Goal: Task Accomplishment & Management: Use online tool/utility

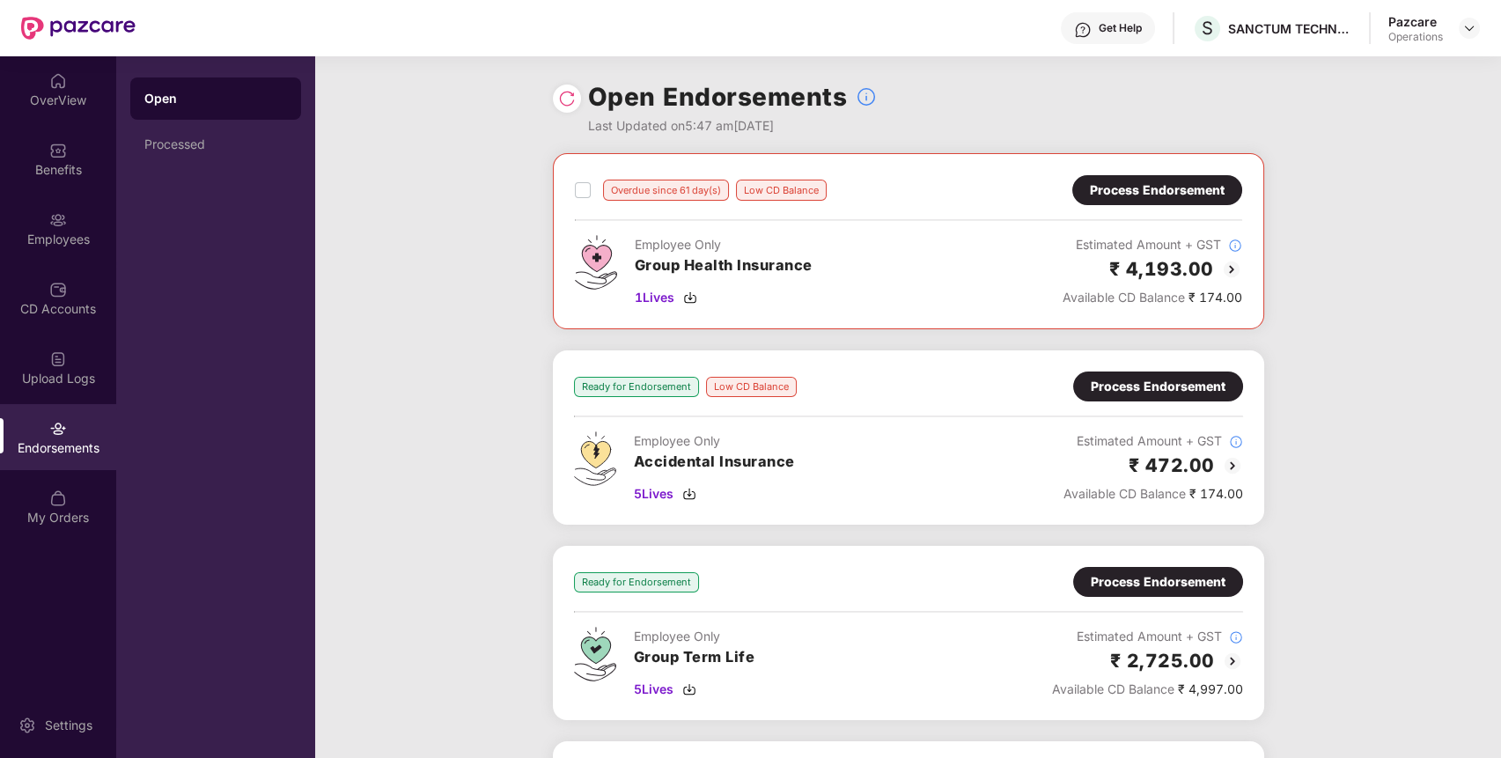
scroll to position [353, 0]
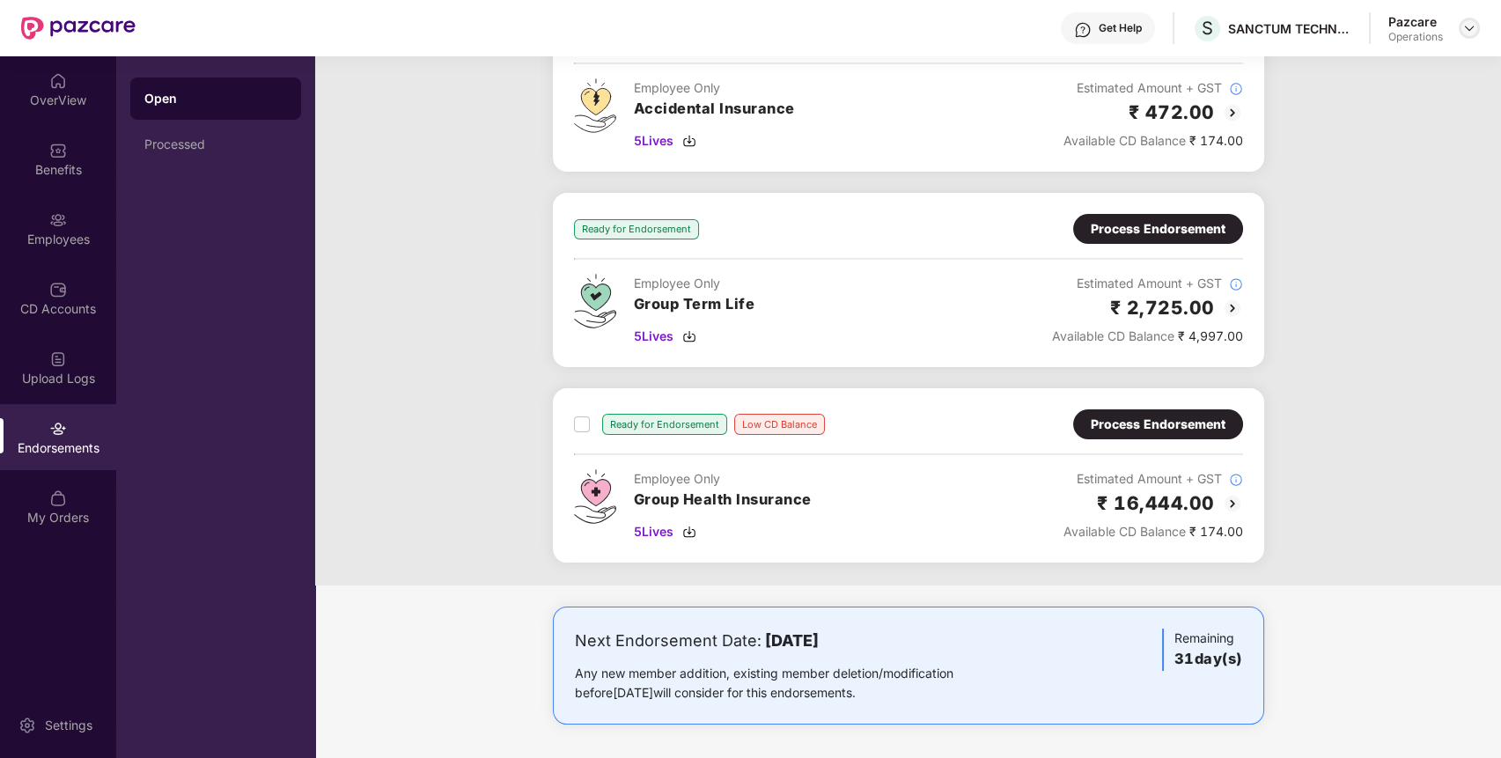
click at [1473, 28] on img at bounding box center [1469, 28] width 14 height 14
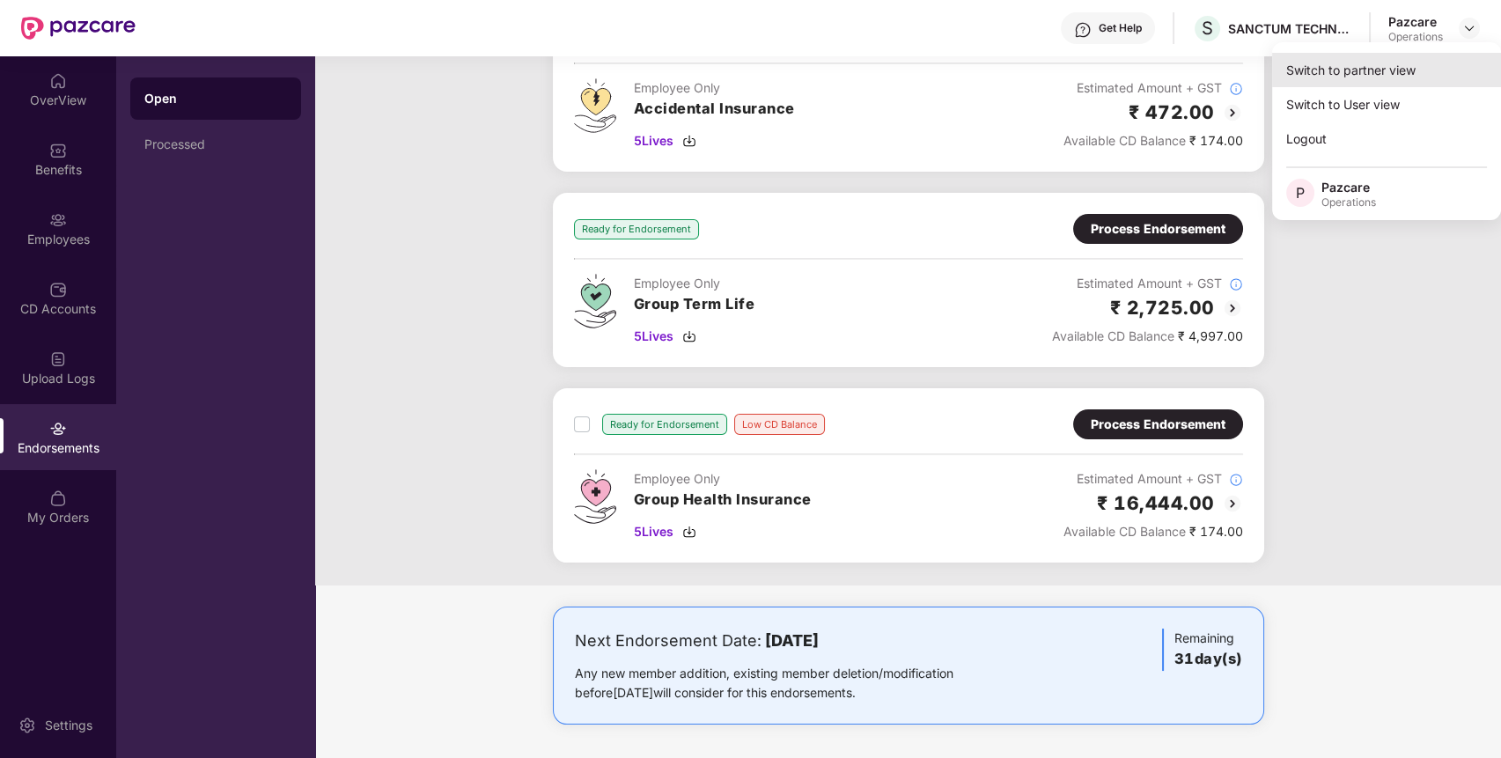
click at [1382, 63] on div "Switch to partner view" at bounding box center [1386, 70] width 229 height 34
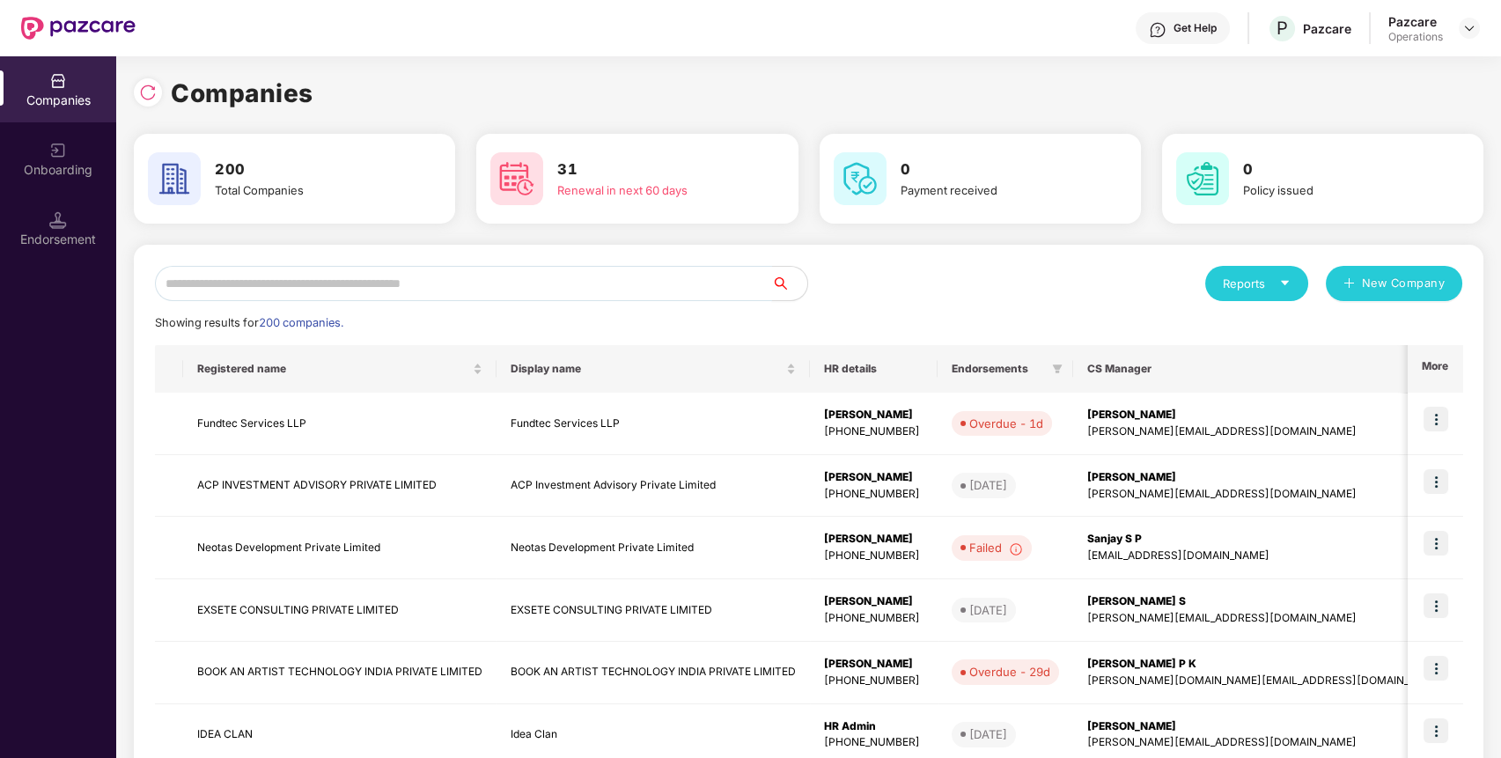
click at [467, 272] on input "text" at bounding box center [463, 283] width 617 height 35
paste input "**********"
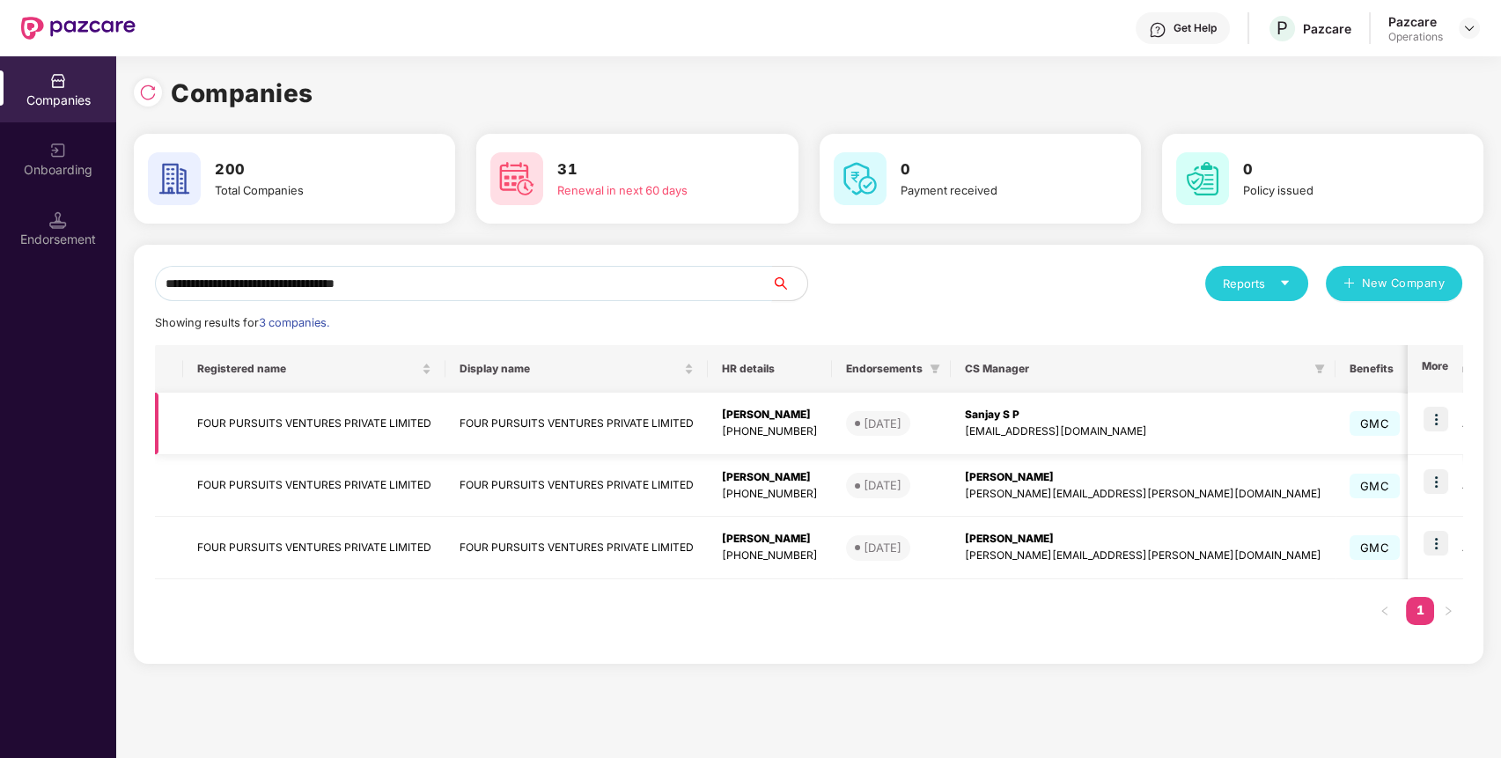
type input "**********"
click at [289, 427] on td "FOUR PURSUITS VENTURES PRIVATE LIMITED" at bounding box center [314, 424] width 262 height 63
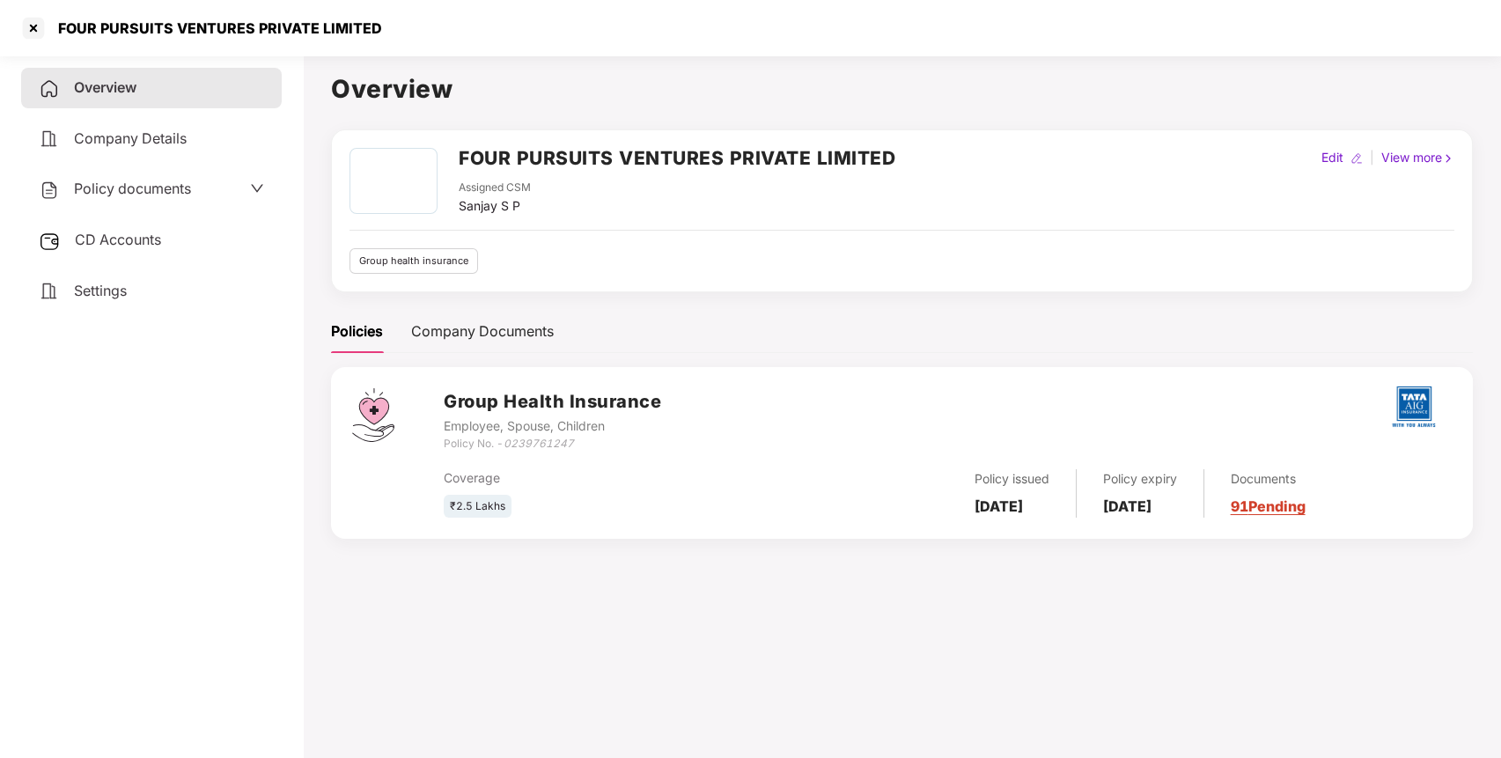
click at [225, 172] on div "Policy documents" at bounding box center [151, 189] width 261 height 40
click at [213, 181] on div "Policy documents" at bounding box center [151, 189] width 225 height 23
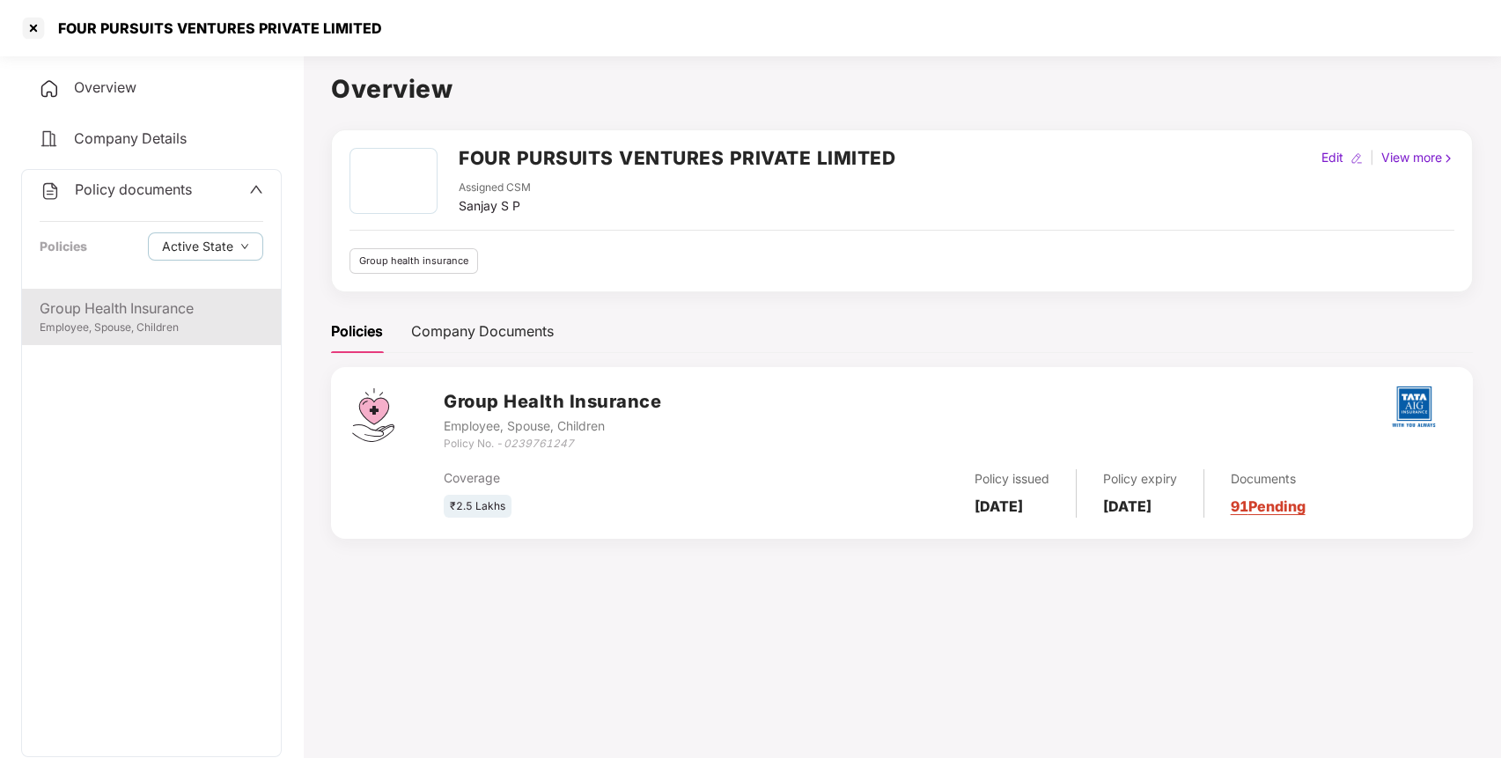
click at [68, 314] on div "Group Health Insurance" at bounding box center [152, 309] width 224 height 22
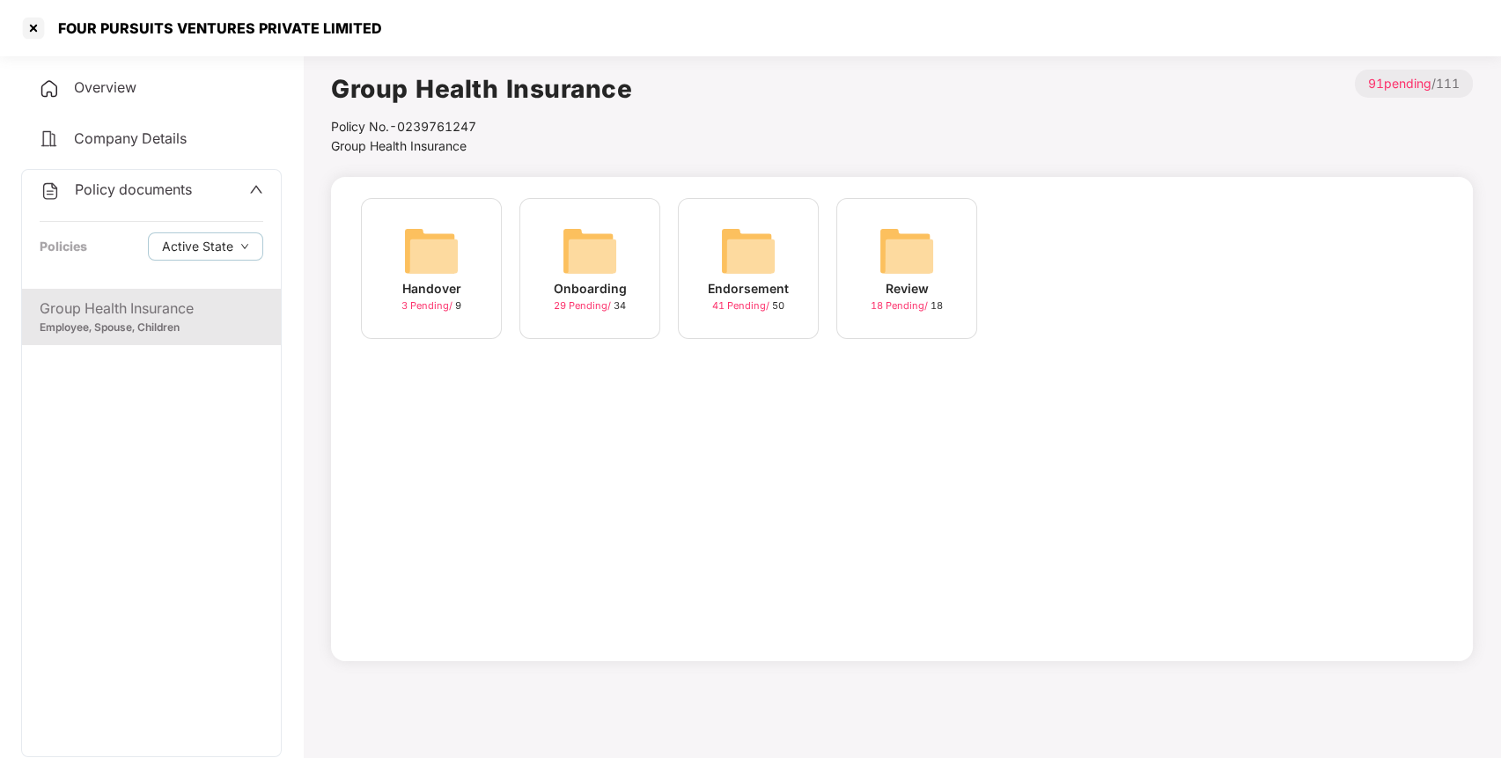
click at [763, 238] on img at bounding box center [748, 251] width 56 height 56
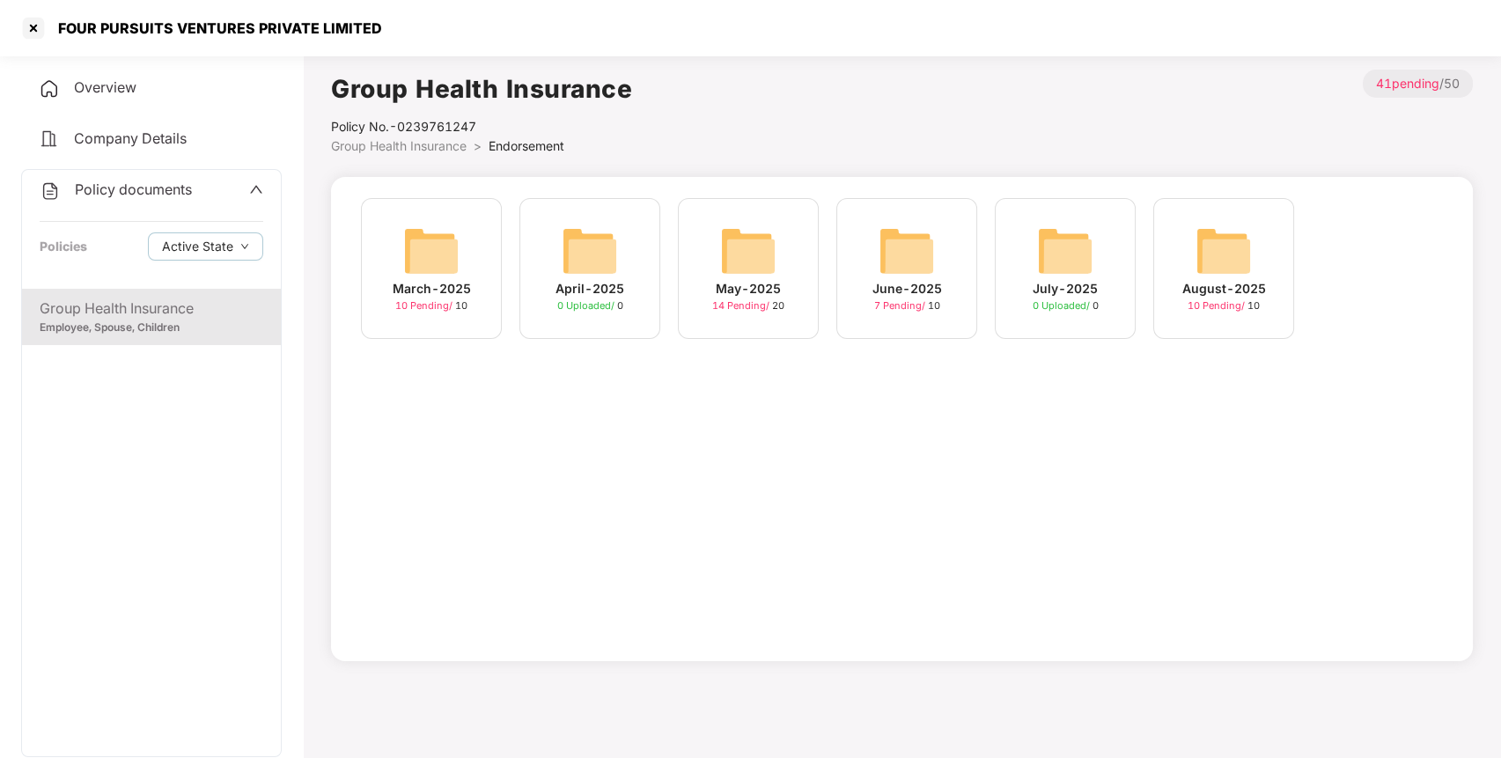
click at [1206, 225] on img at bounding box center [1223, 251] width 56 height 56
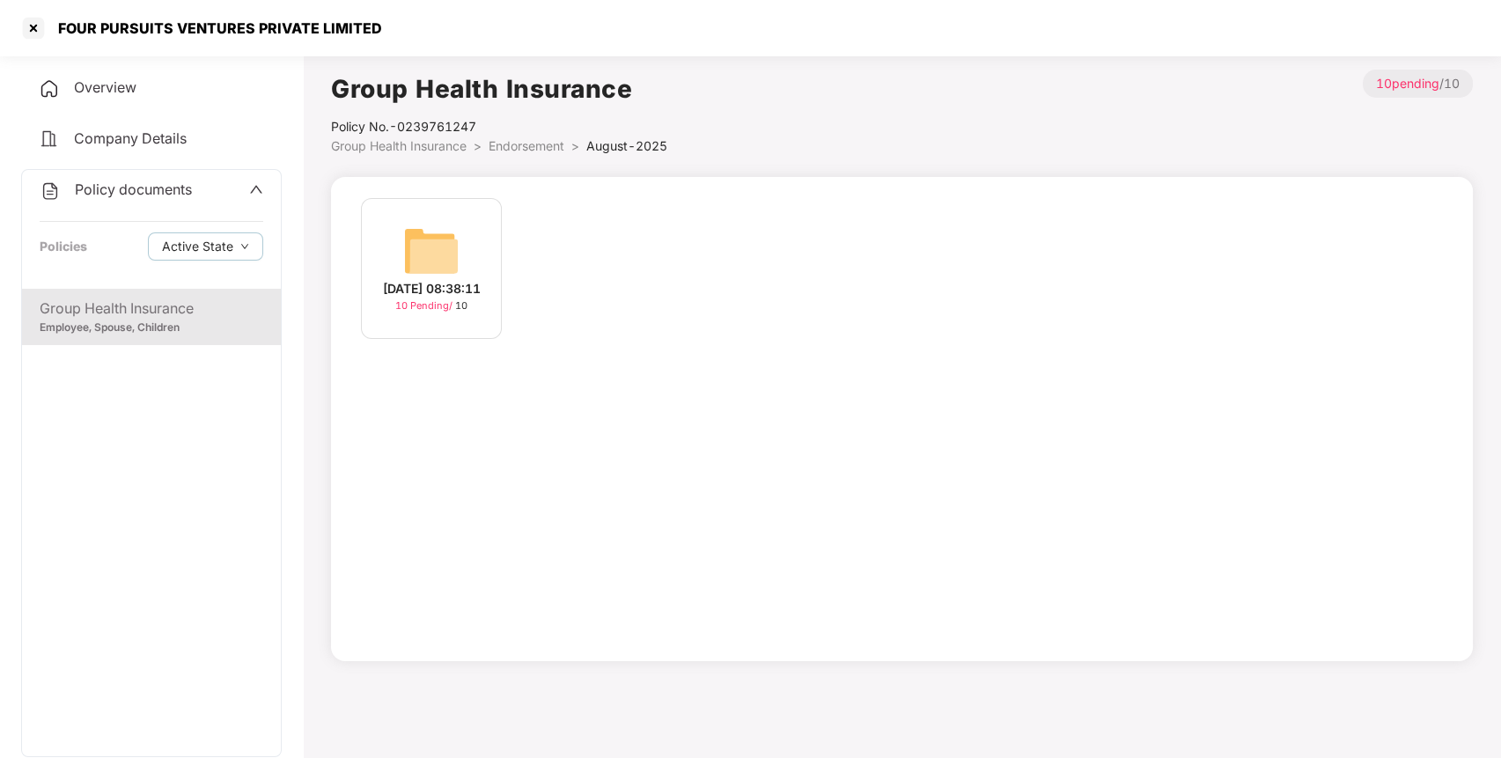
click at [411, 230] on img at bounding box center [431, 251] width 56 height 56
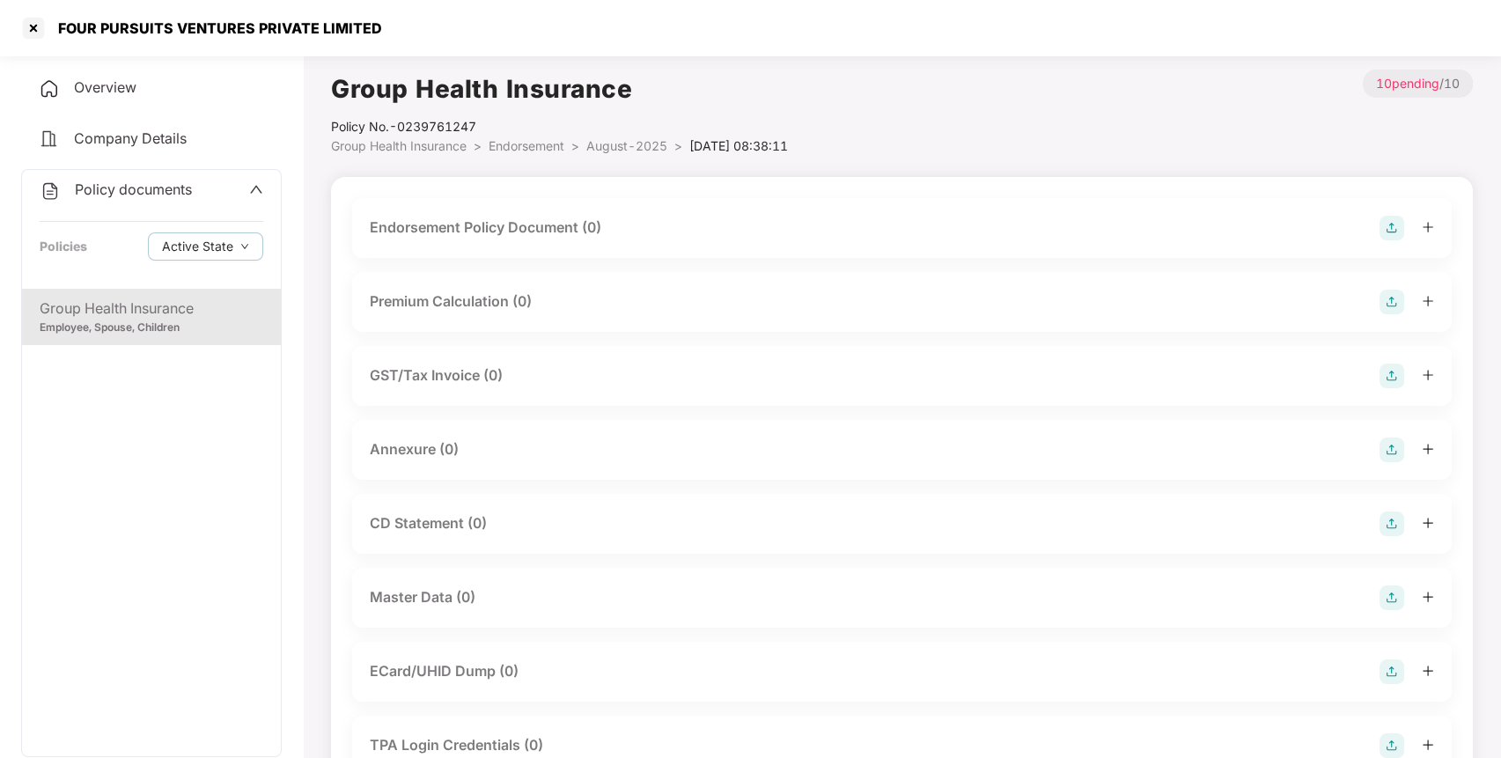
click at [1394, 224] on img at bounding box center [1391, 228] width 25 height 25
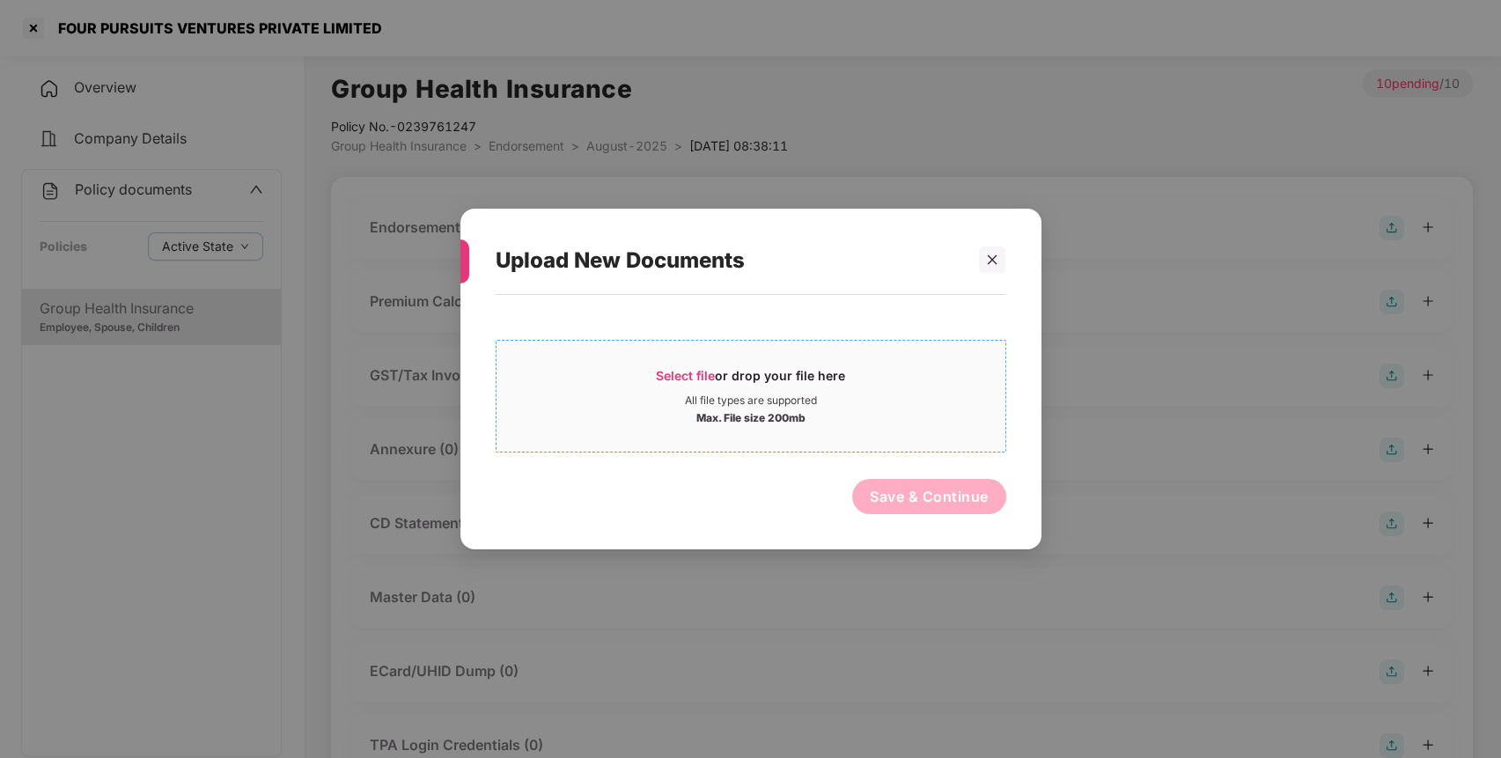
click at [840, 383] on div "Select file or drop your file here" at bounding box center [750, 380] width 189 height 26
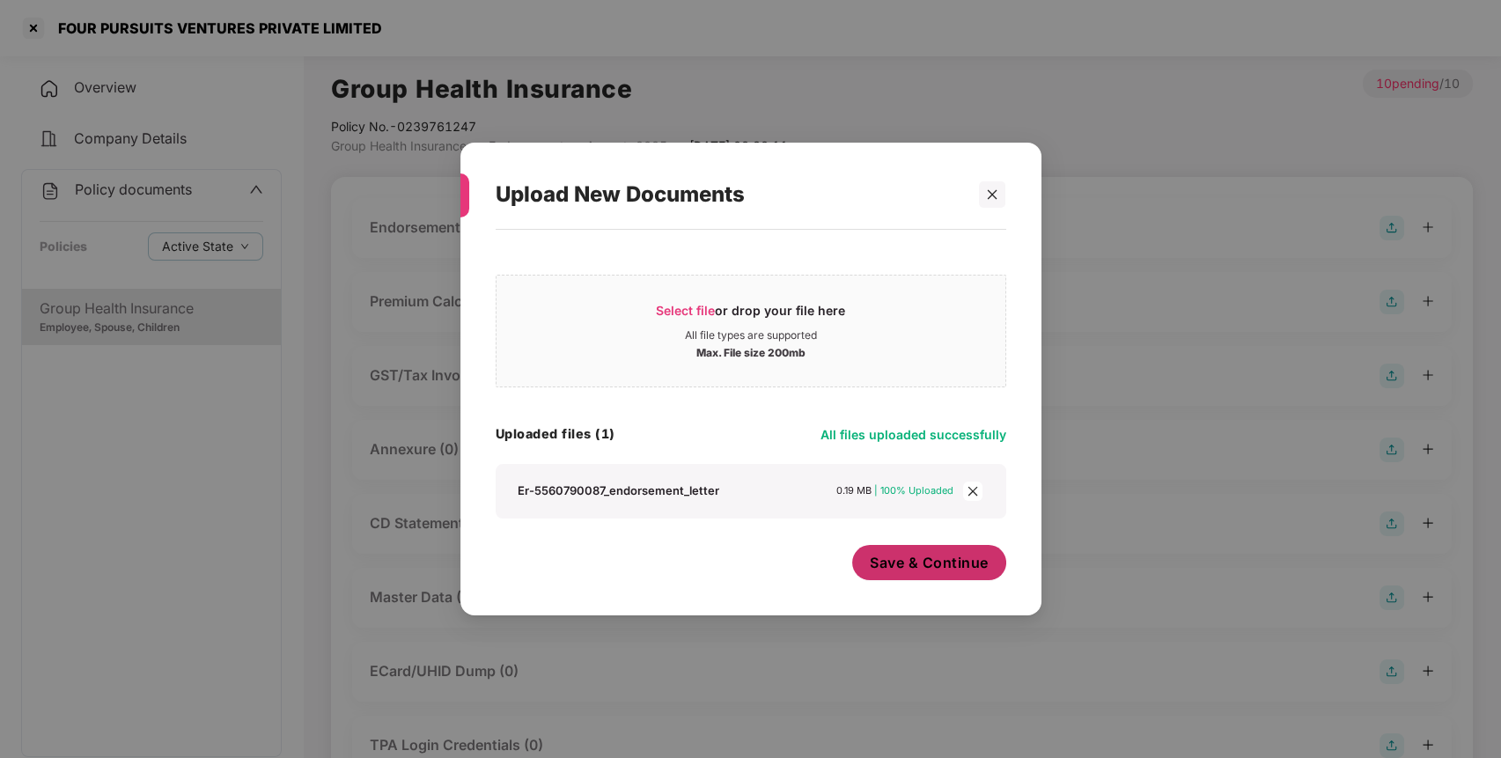
click at [903, 566] on span "Save & Continue" at bounding box center [929, 562] width 119 height 19
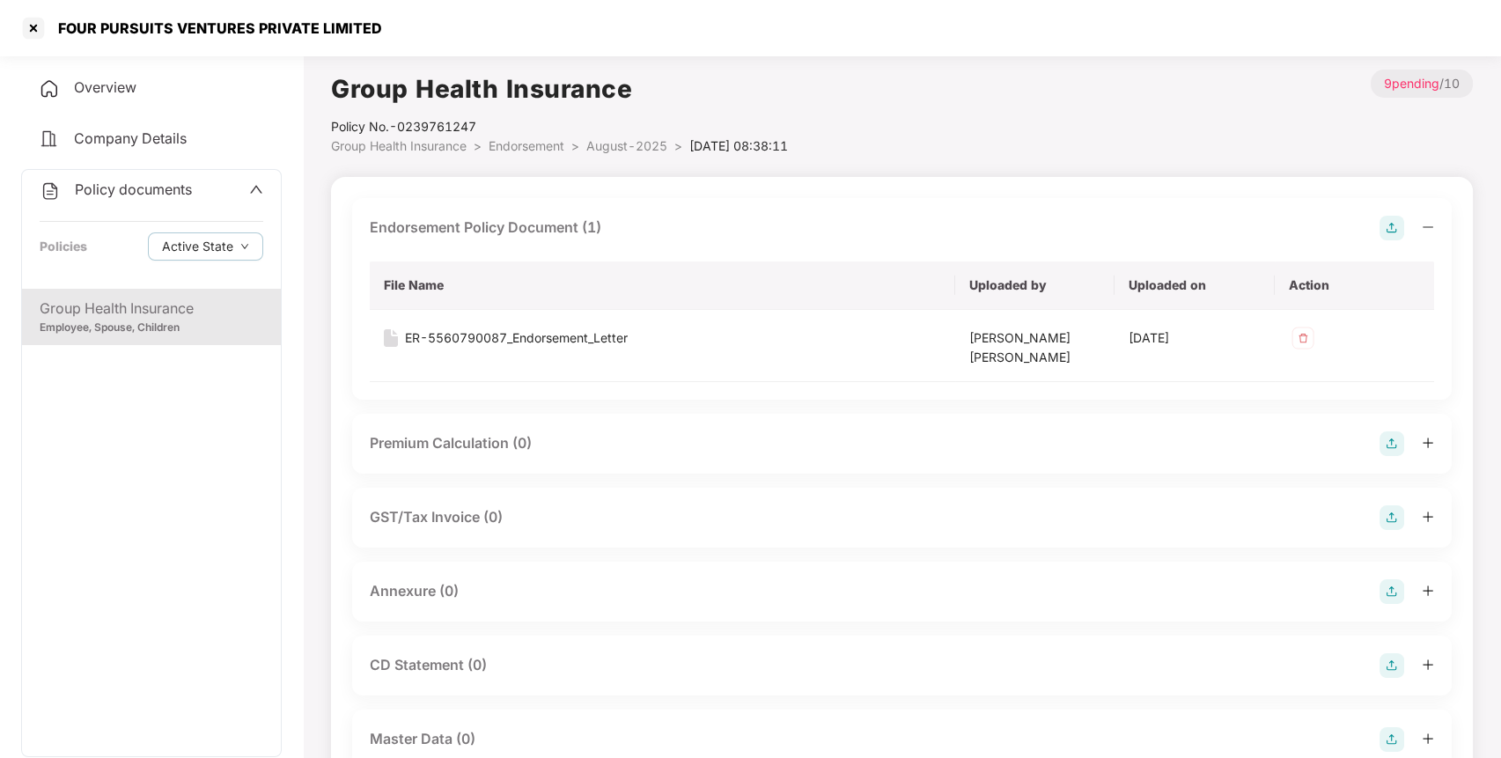
scroll to position [54, 0]
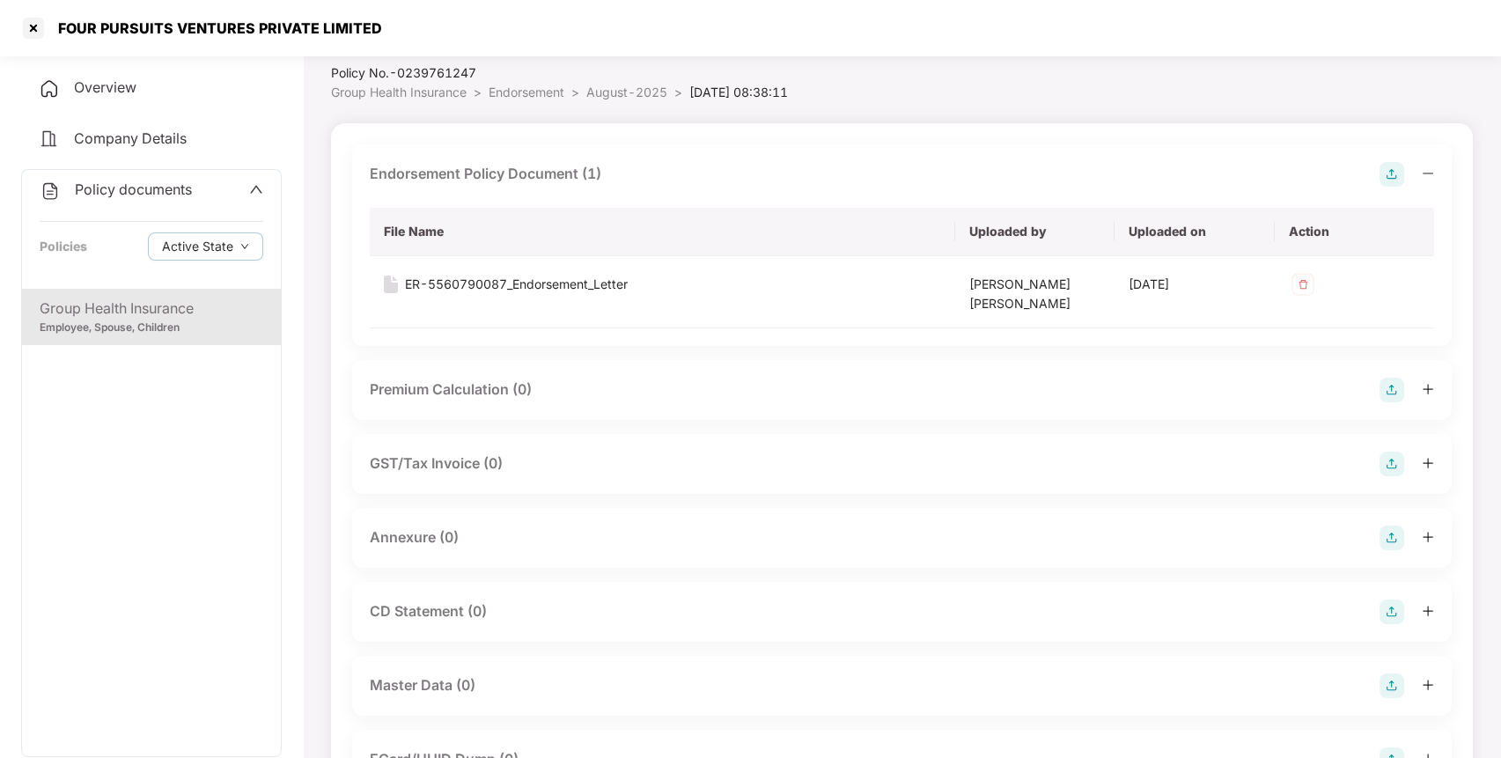
click at [1395, 532] on img at bounding box center [1391, 538] width 25 height 25
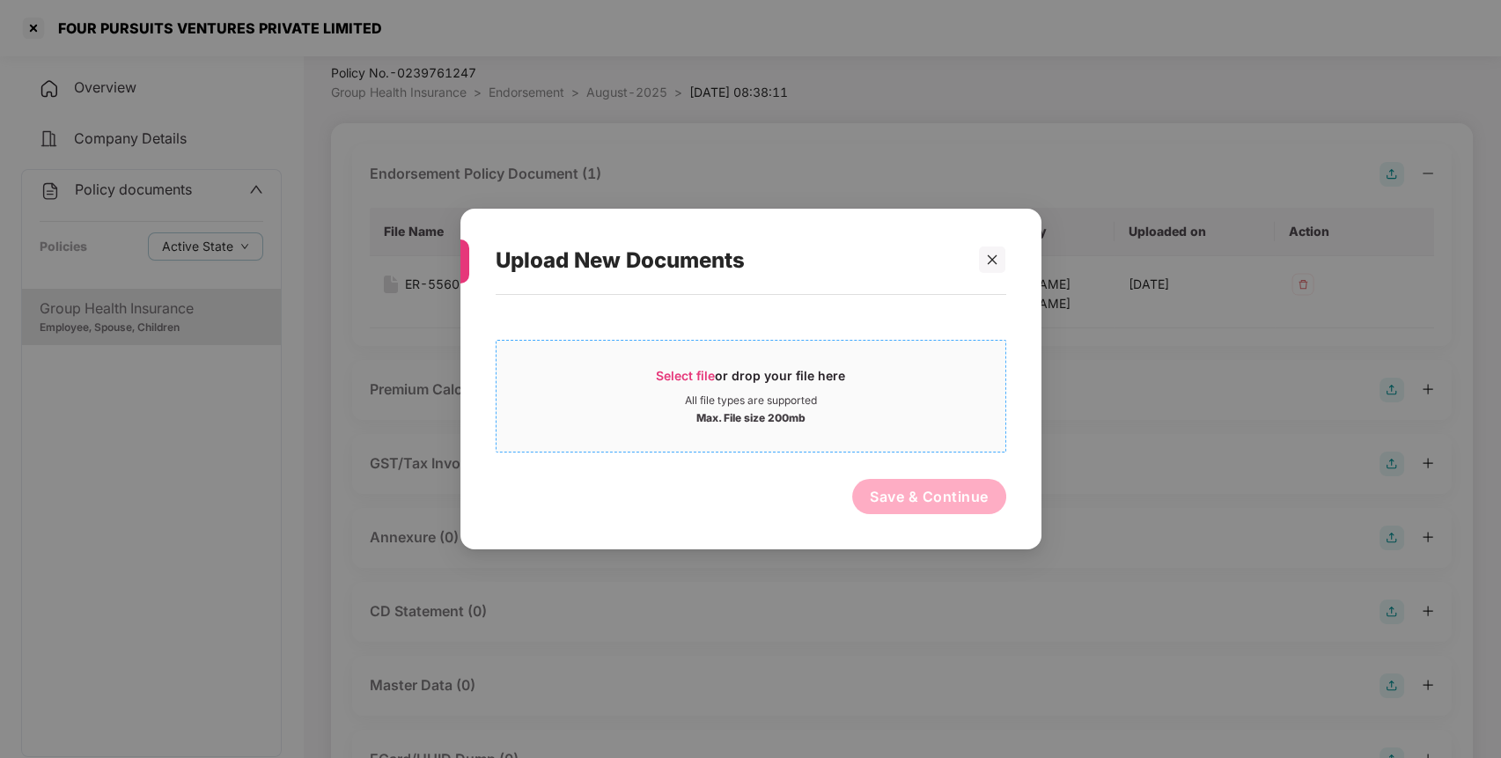
click at [797, 402] on div "All file types are supported" at bounding box center [751, 400] width 132 height 14
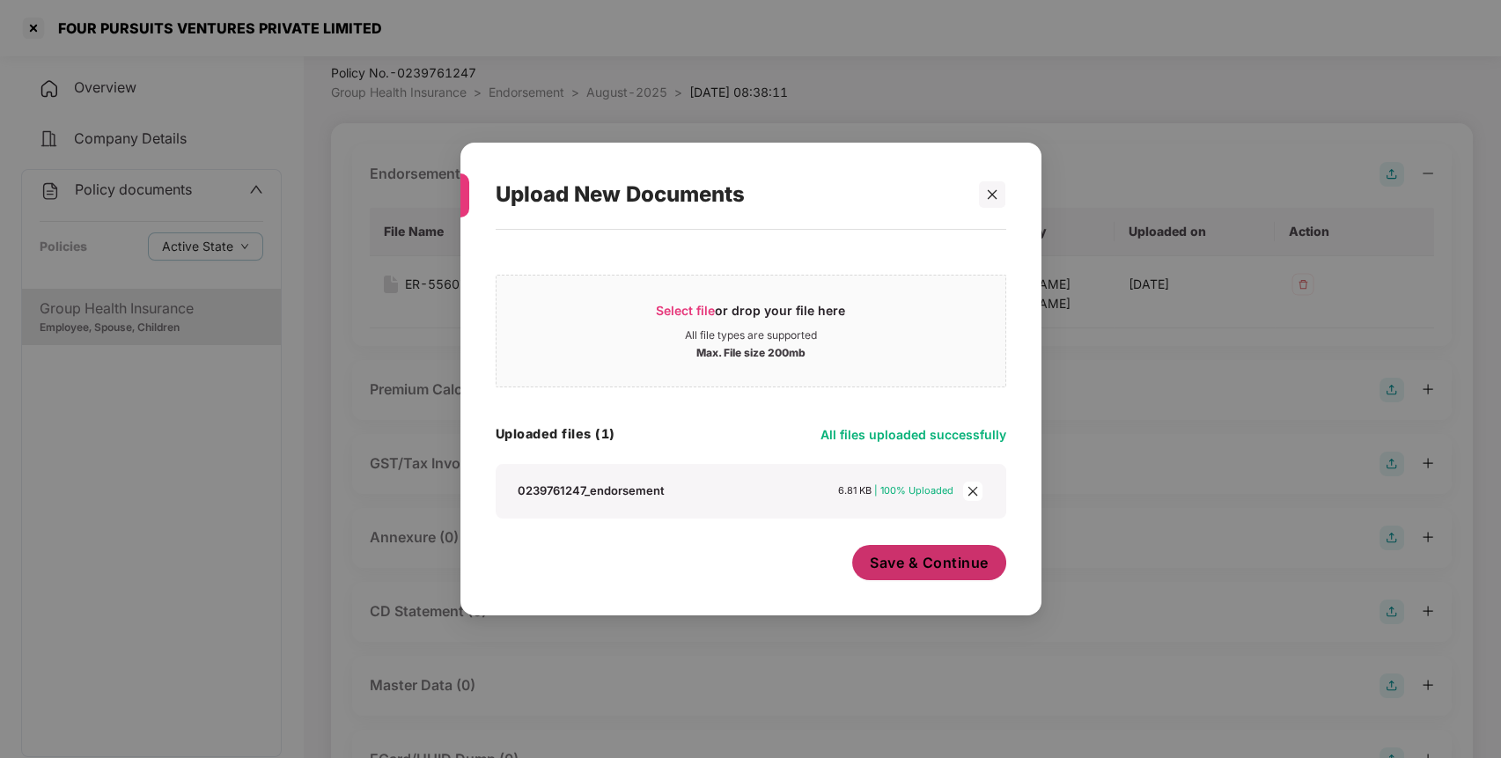
click at [923, 555] on span "Save & Continue" at bounding box center [929, 562] width 119 height 19
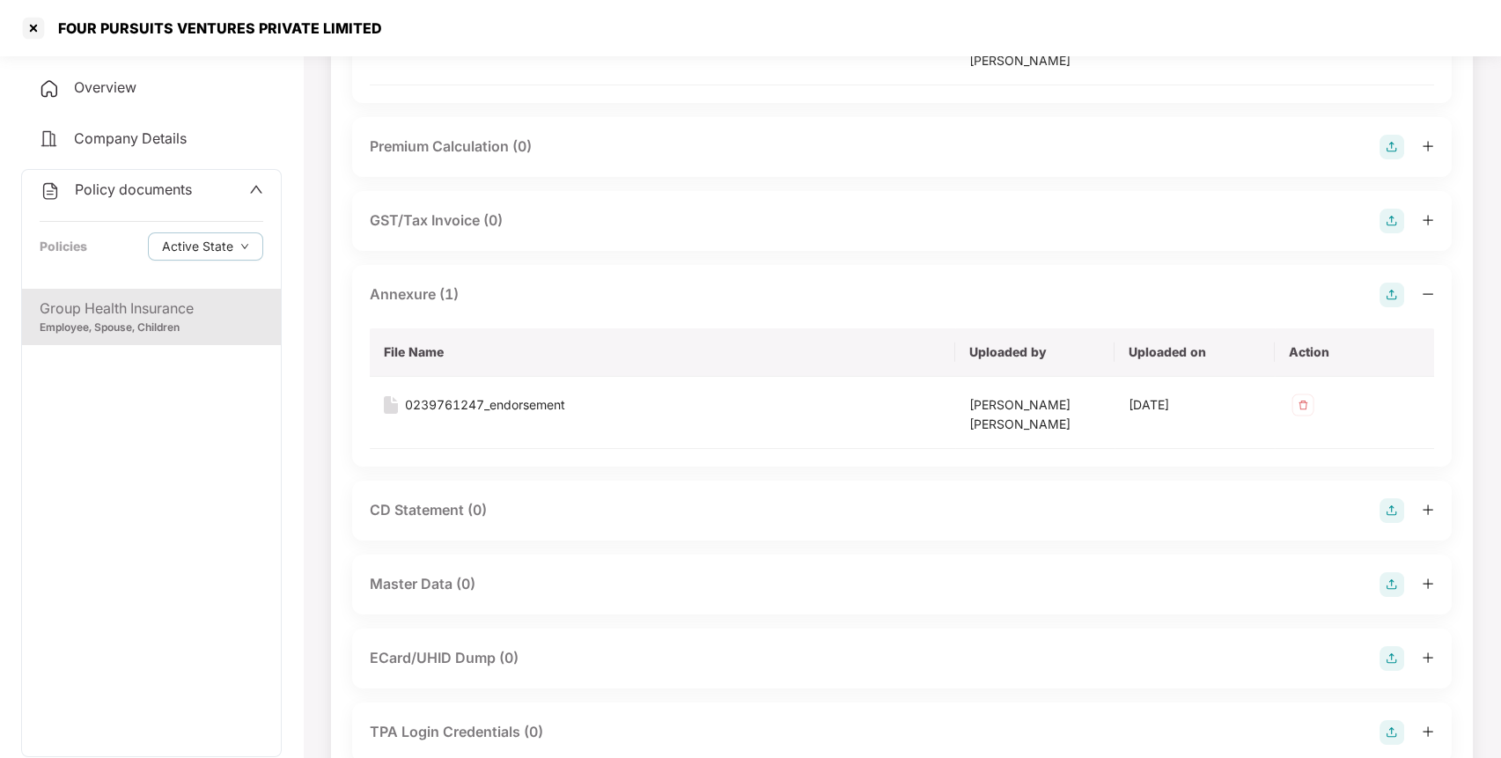
scroll to position [298, 0]
click at [1396, 584] on img at bounding box center [1391, 583] width 25 height 25
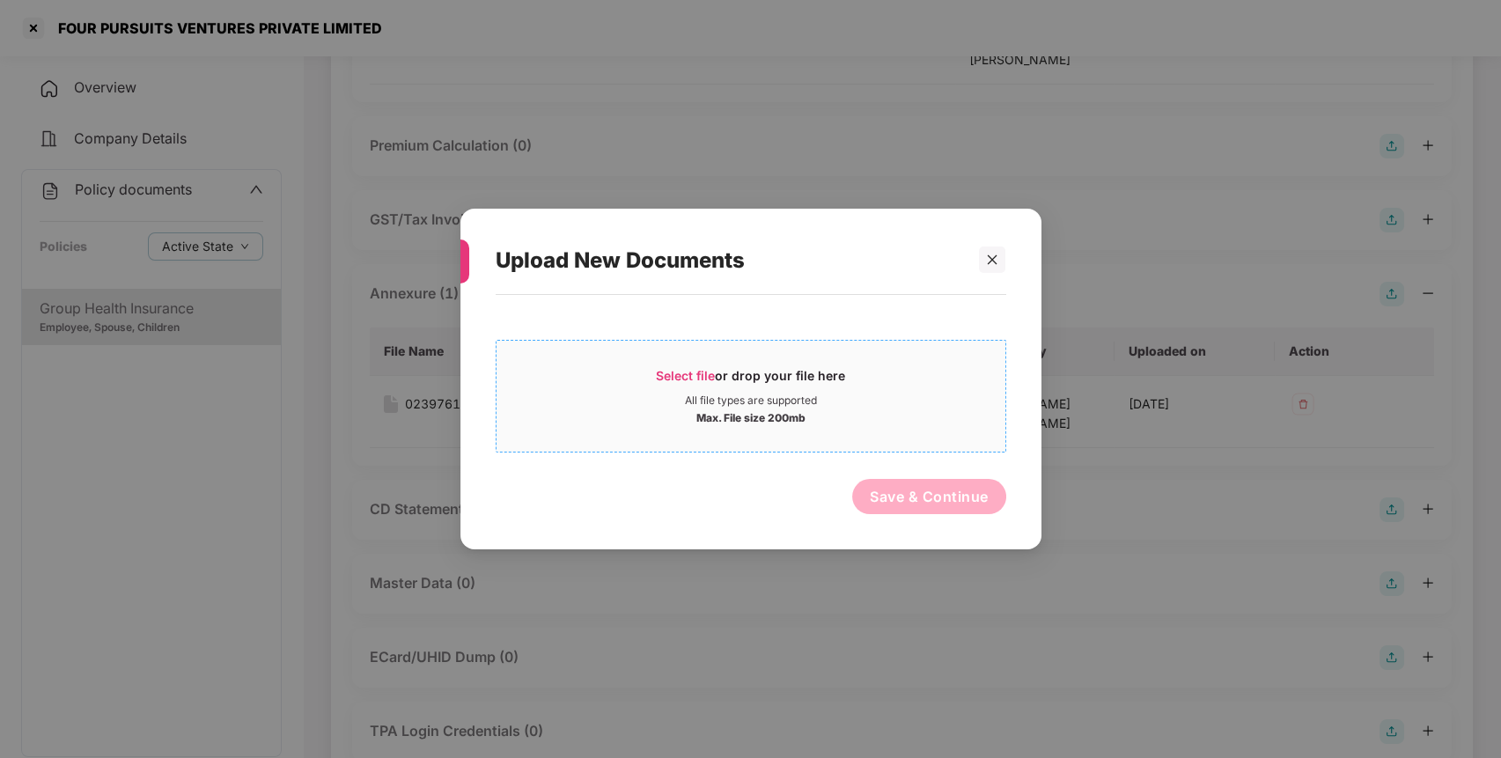
click at [861, 413] on div "Max. File size 200mb" at bounding box center [750, 417] width 509 height 18
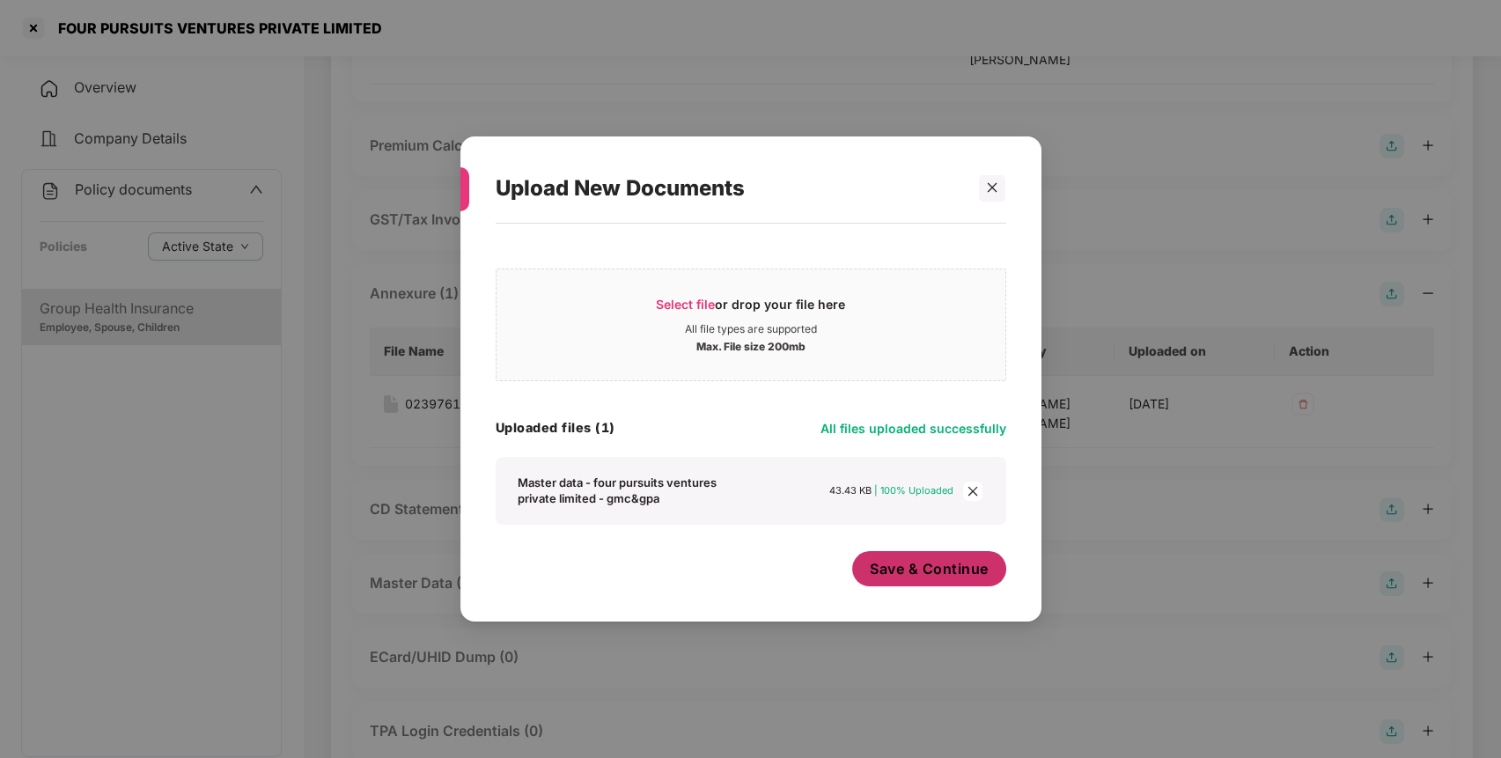
click at [889, 570] on span "Save & Continue" at bounding box center [929, 568] width 119 height 19
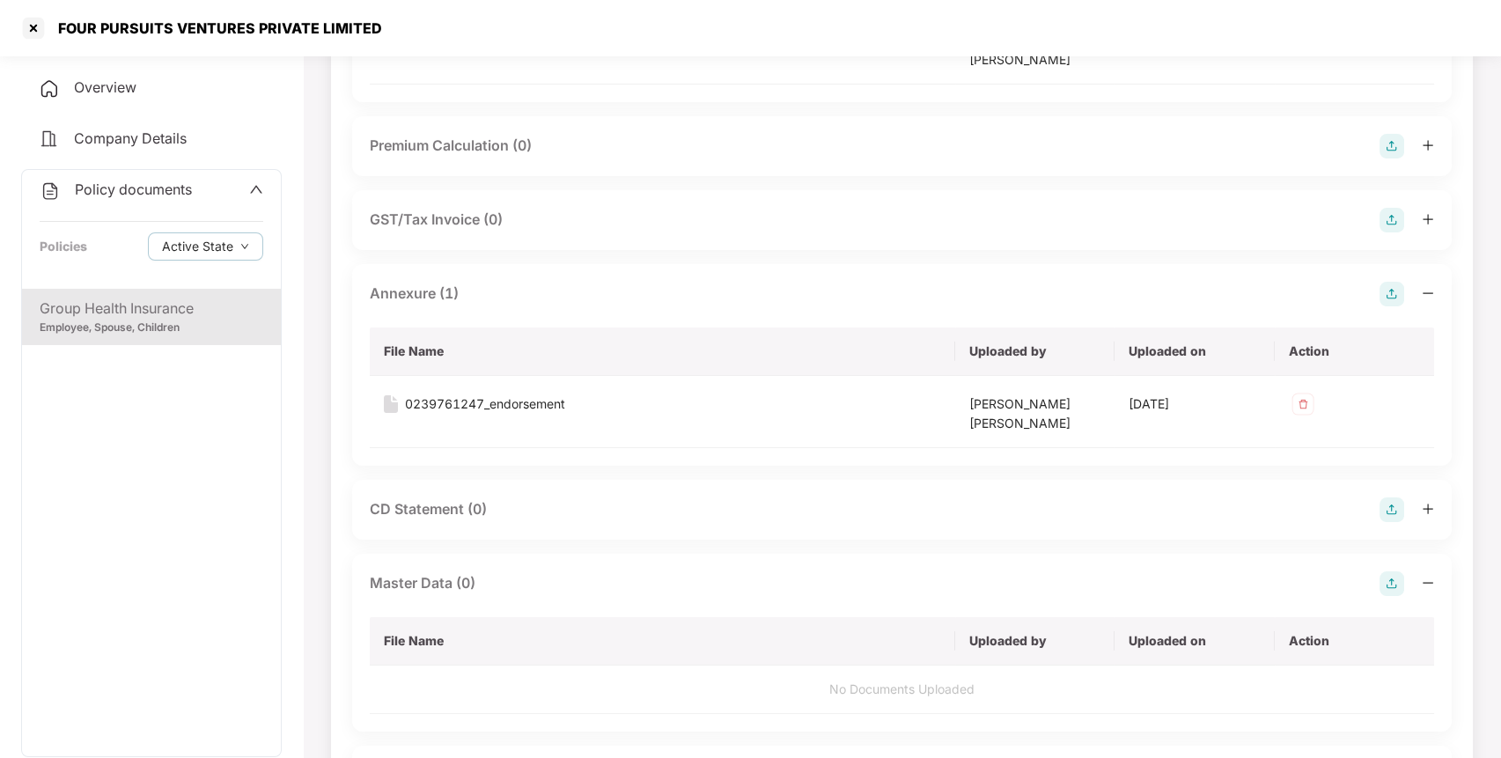
click at [183, 190] on span "Policy documents" at bounding box center [133, 189] width 117 height 18
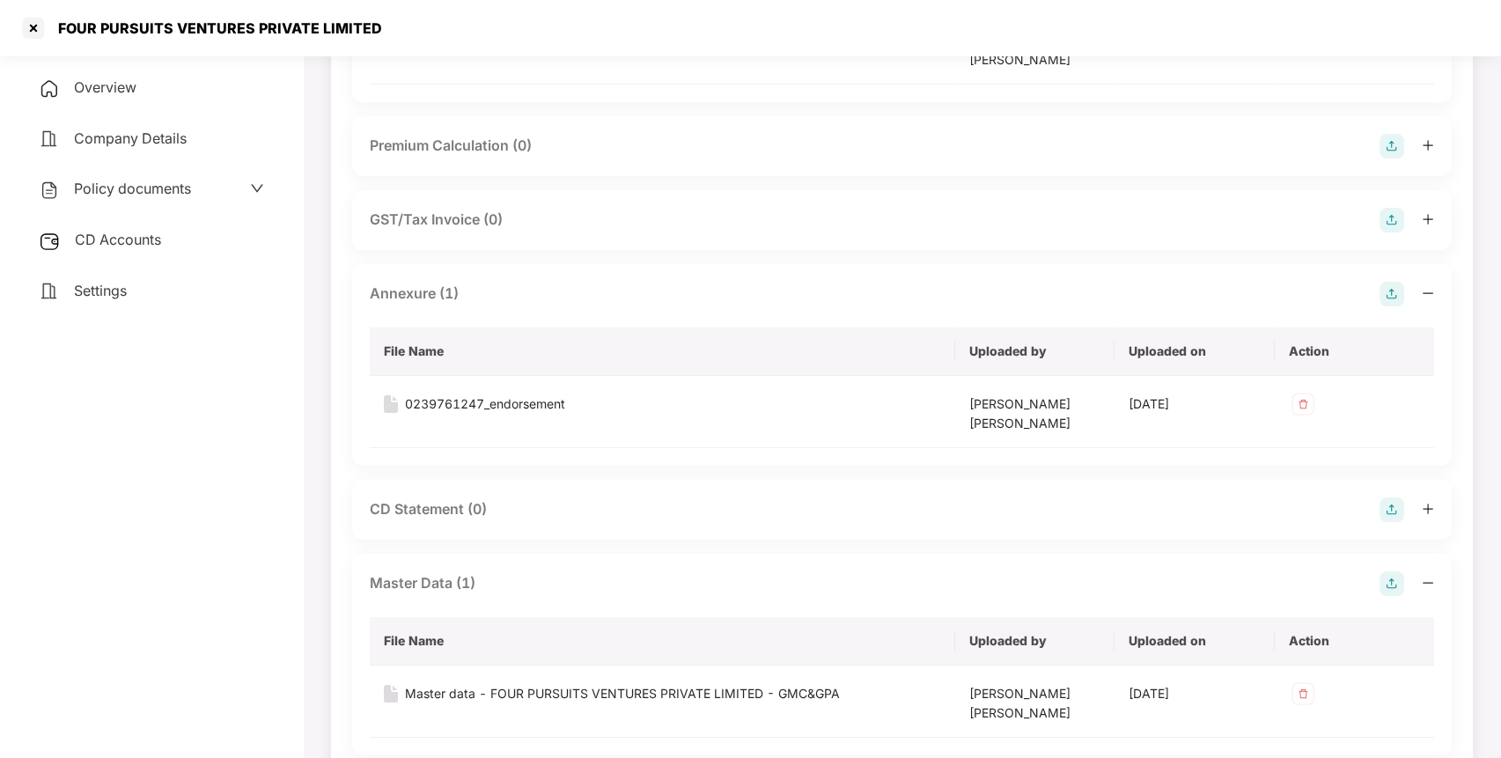
click at [163, 233] on div "CD Accounts" at bounding box center [151, 240] width 261 height 40
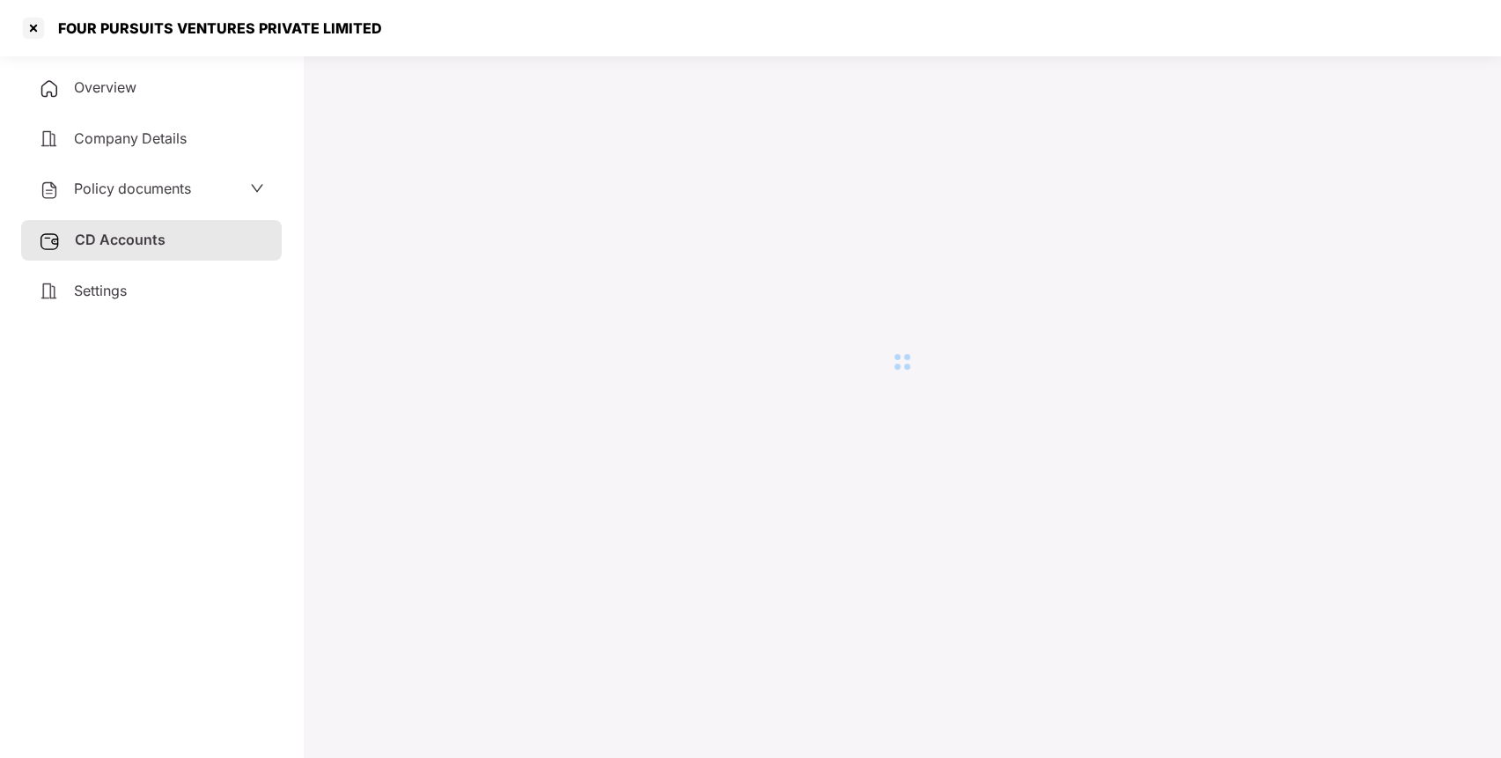
scroll to position [48, 0]
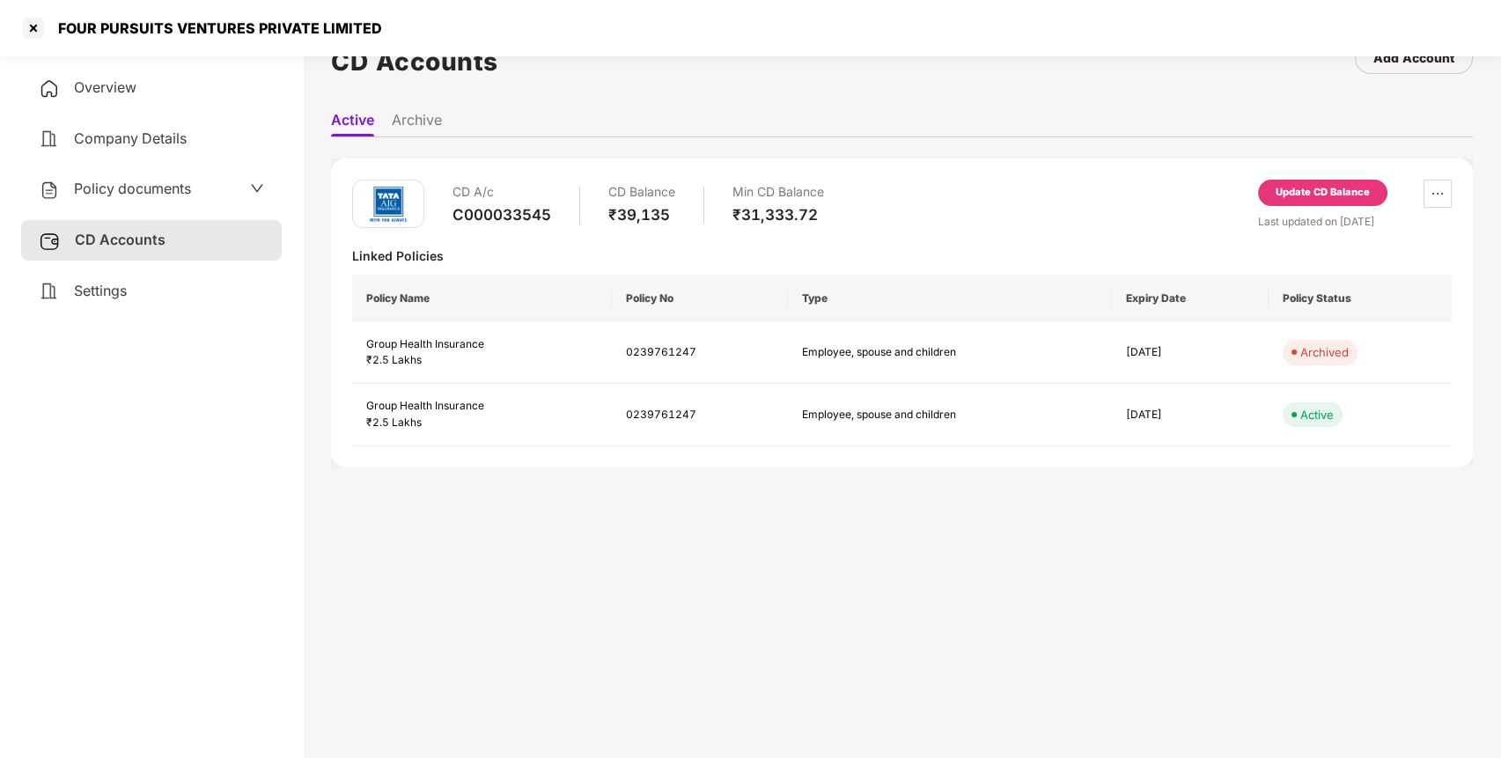
click at [1307, 185] on div "Update CD Balance" at bounding box center [1323, 193] width 94 height 16
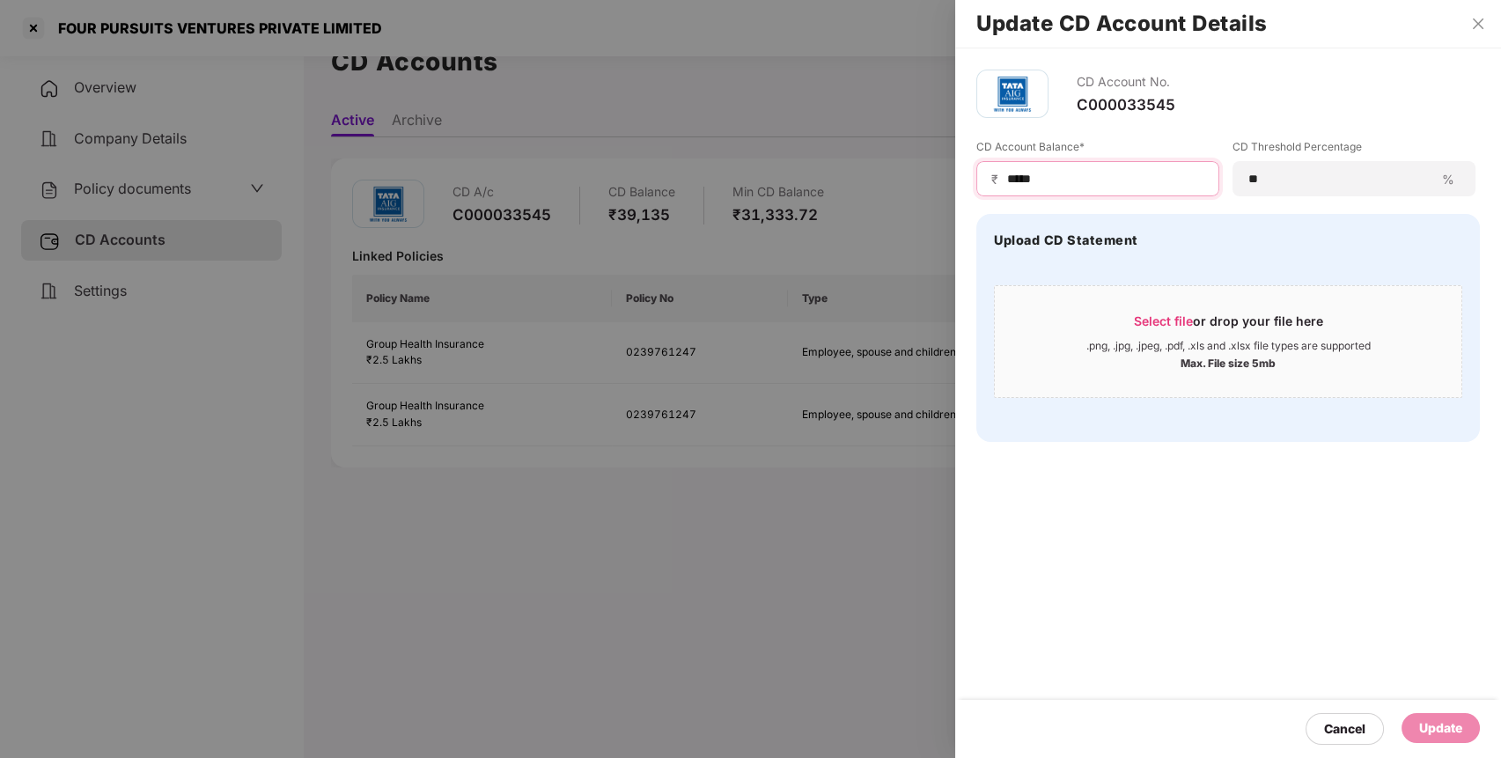
click at [1129, 184] on input "*****" at bounding box center [1104, 179] width 199 height 18
type input "*"
type input "*****"
click at [1438, 729] on div "Update" at bounding box center [1440, 727] width 43 height 19
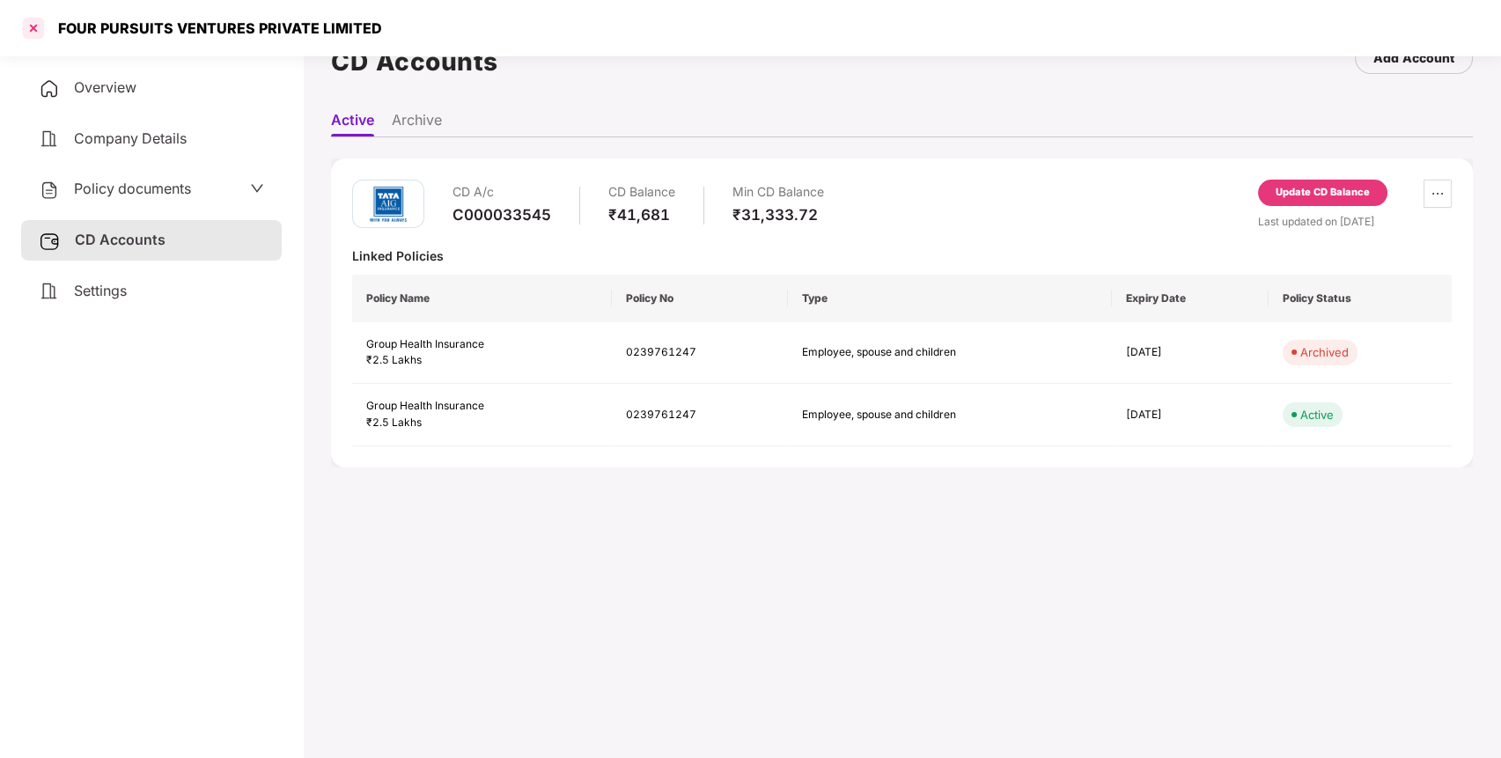
click at [36, 27] on div at bounding box center [33, 28] width 28 height 28
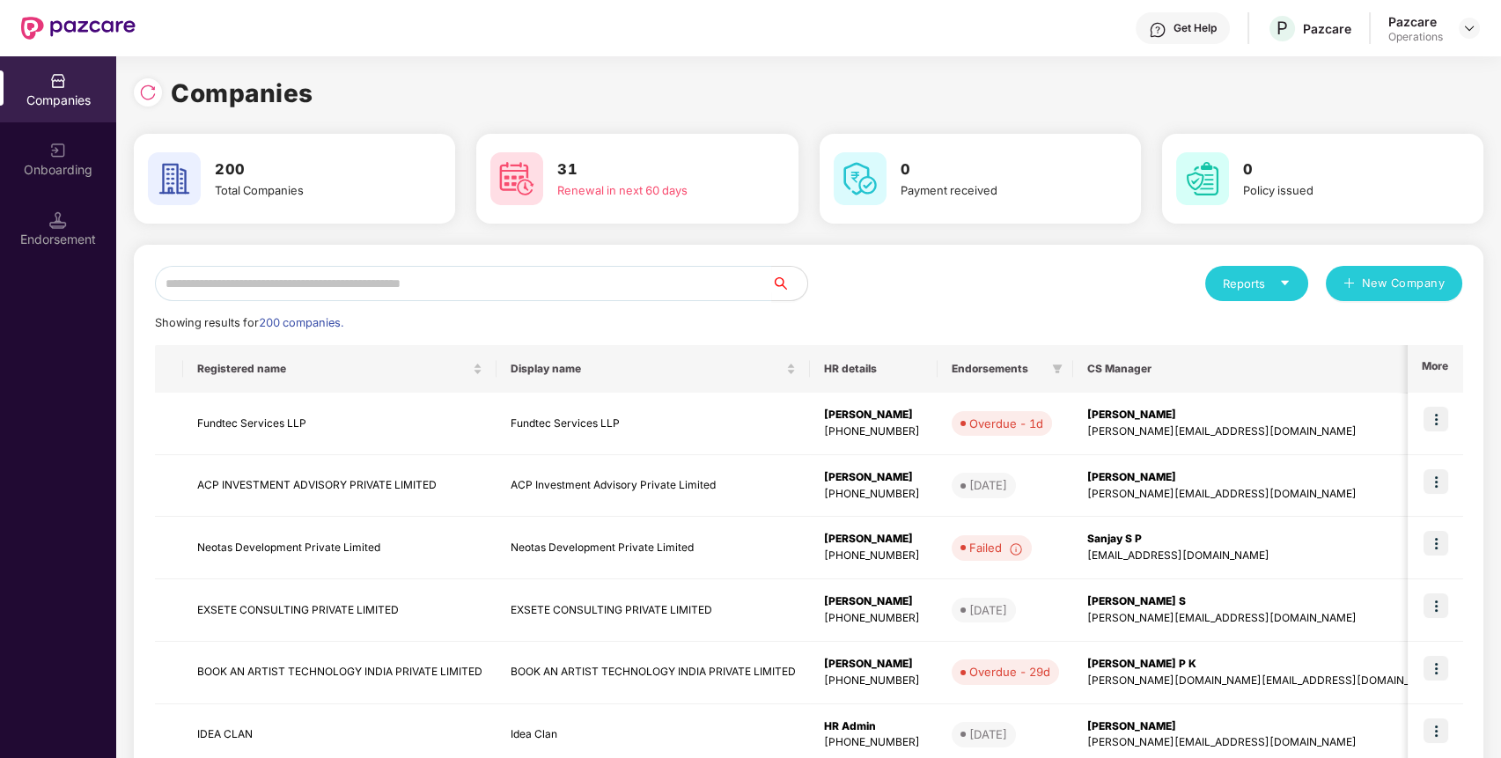
scroll to position [0, 0]
click at [644, 283] on input "text" at bounding box center [463, 283] width 617 height 35
paste input "**********"
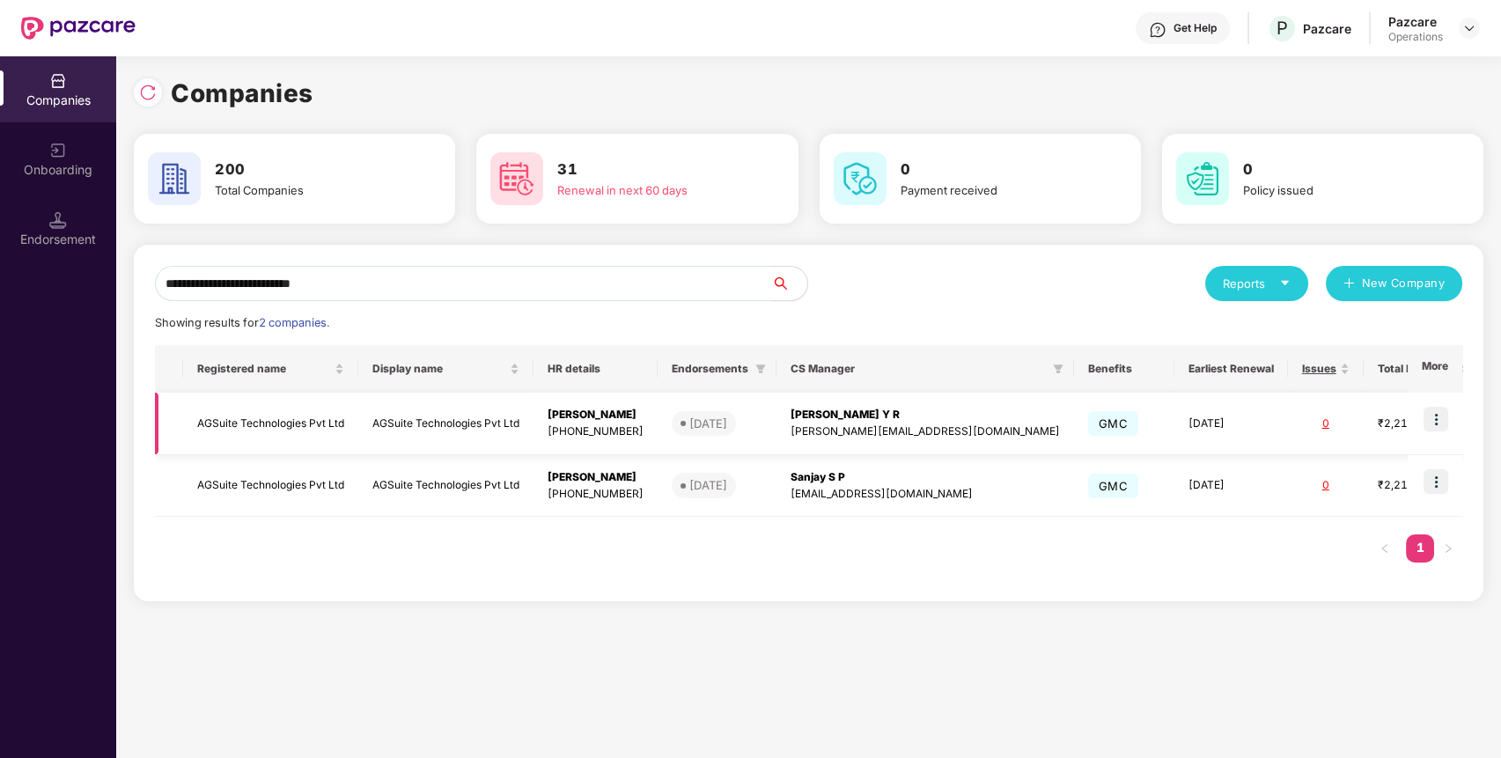
type input "**********"
click at [432, 416] on td "AGSuite Technologies Pvt Ltd" at bounding box center [445, 424] width 175 height 63
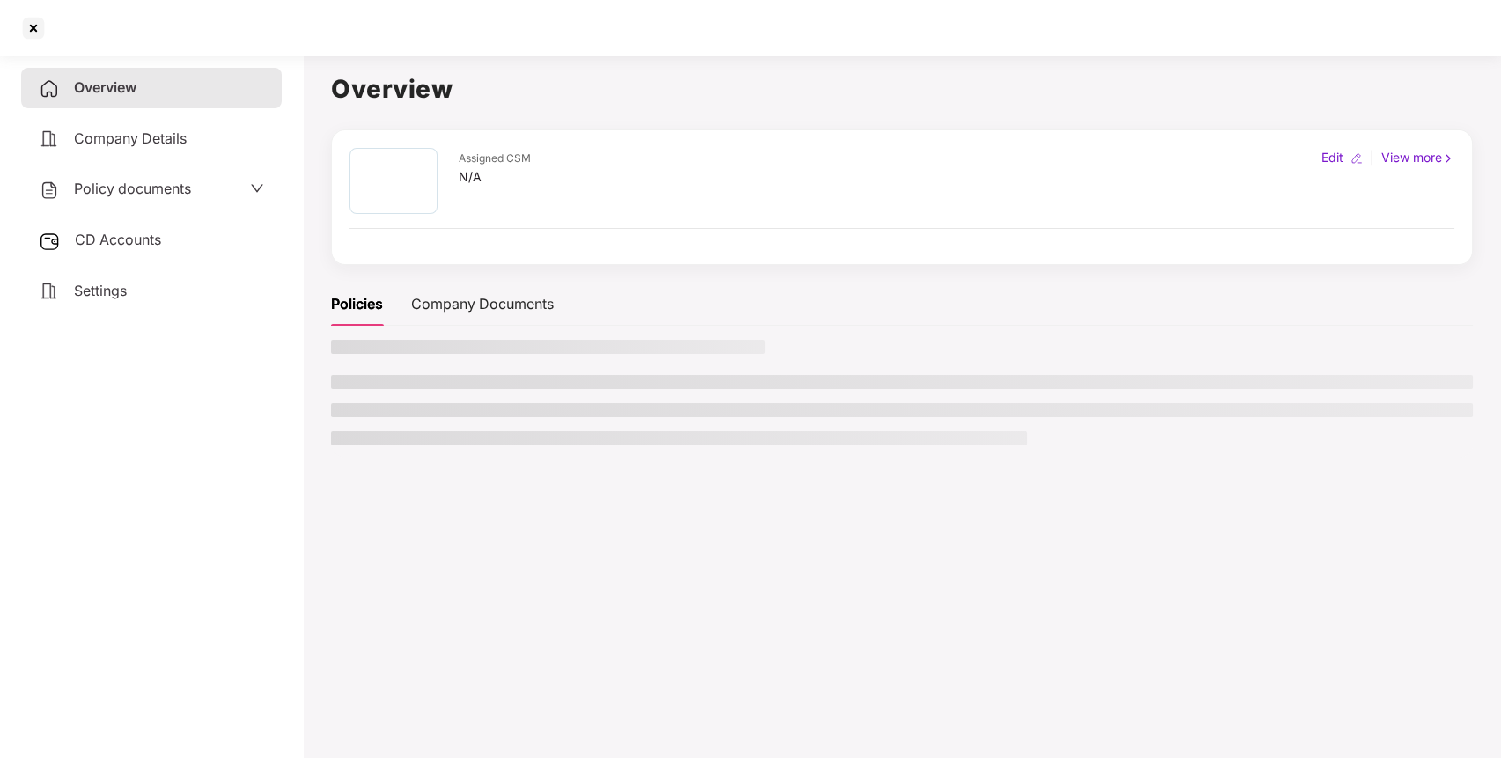
click at [158, 232] on span "CD Accounts" at bounding box center [118, 240] width 86 height 18
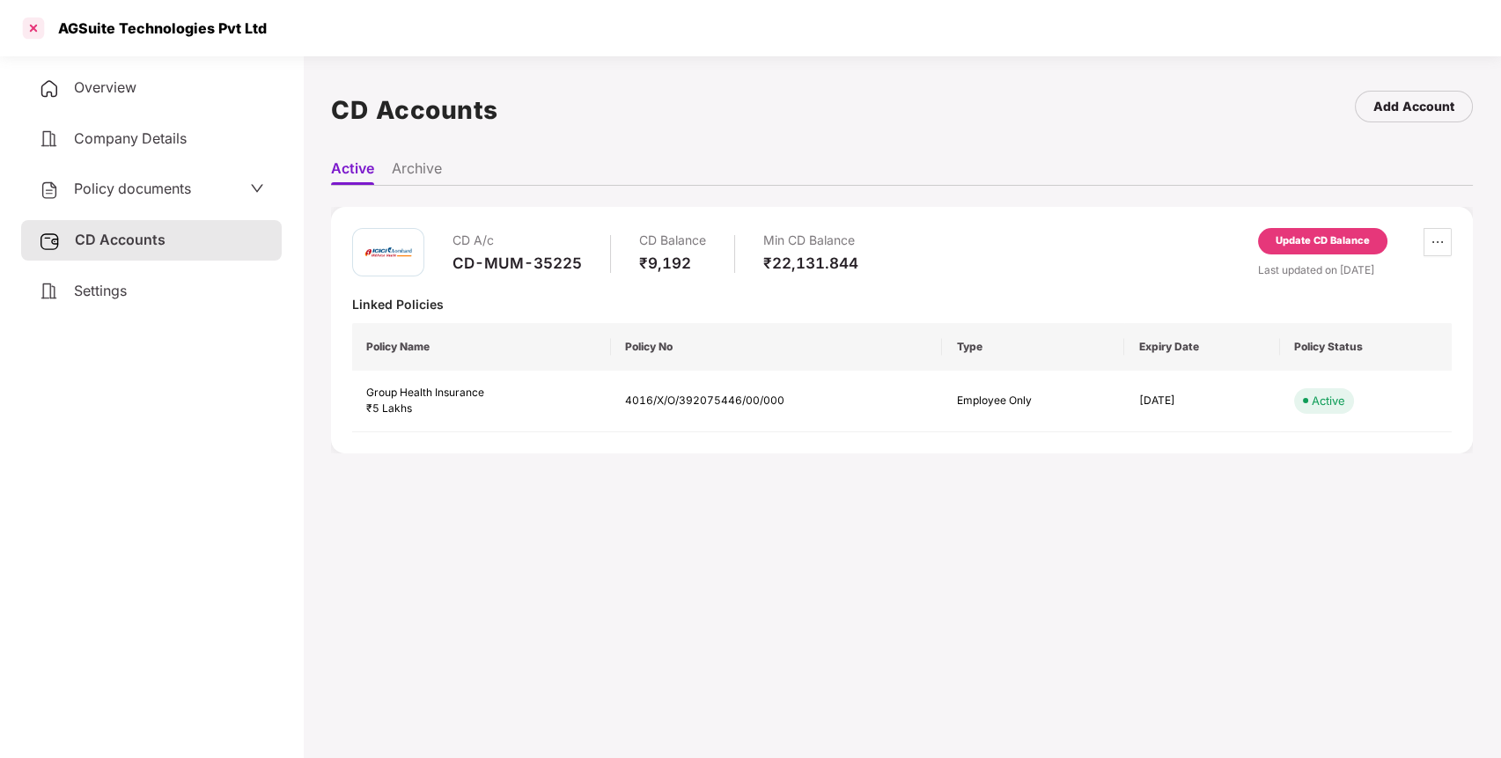
click at [36, 28] on div at bounding box center [33, 28] width 28 height 28
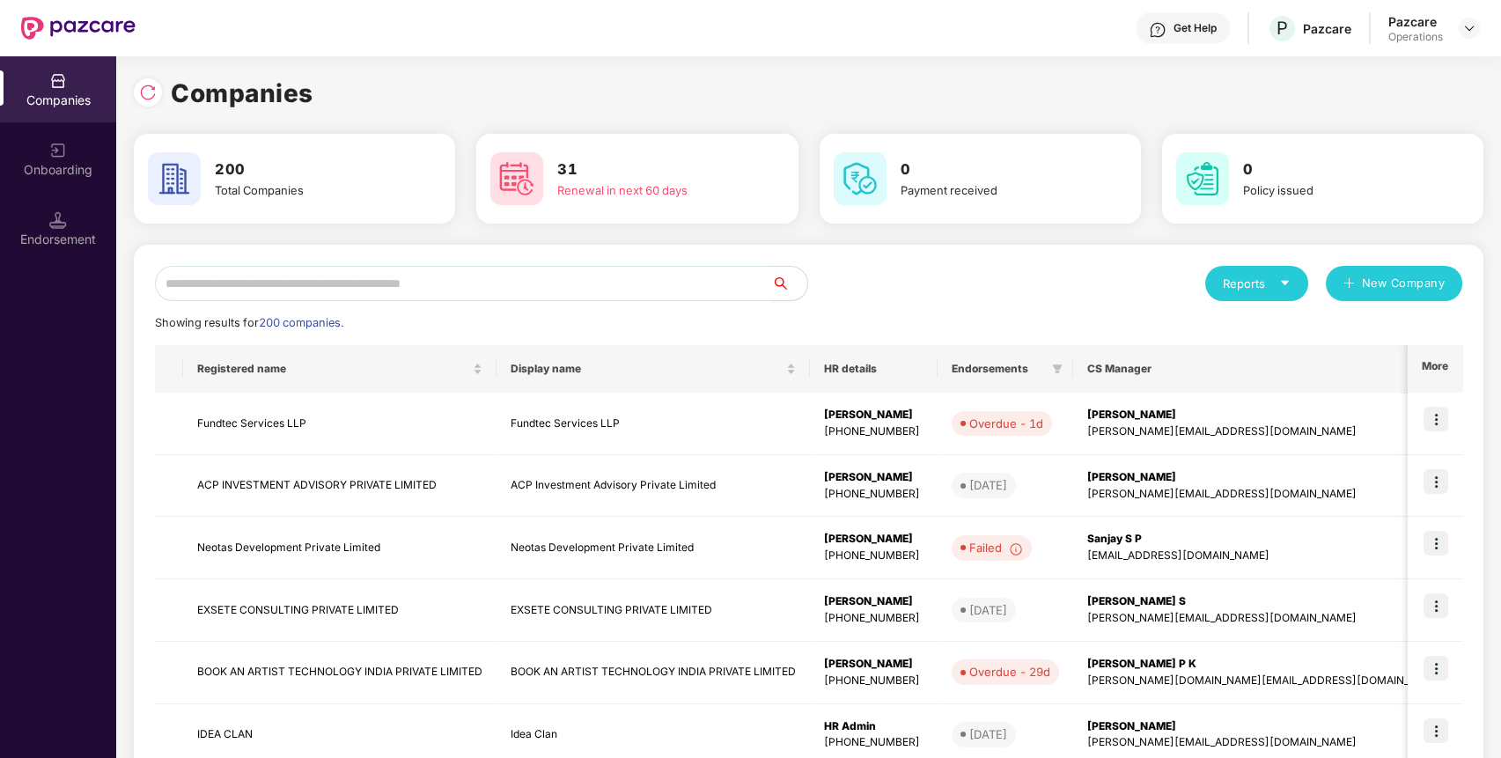
click at [260, 284] on input "text" at bounding box center [463, 283] width 617 height 35
paste input "**********"
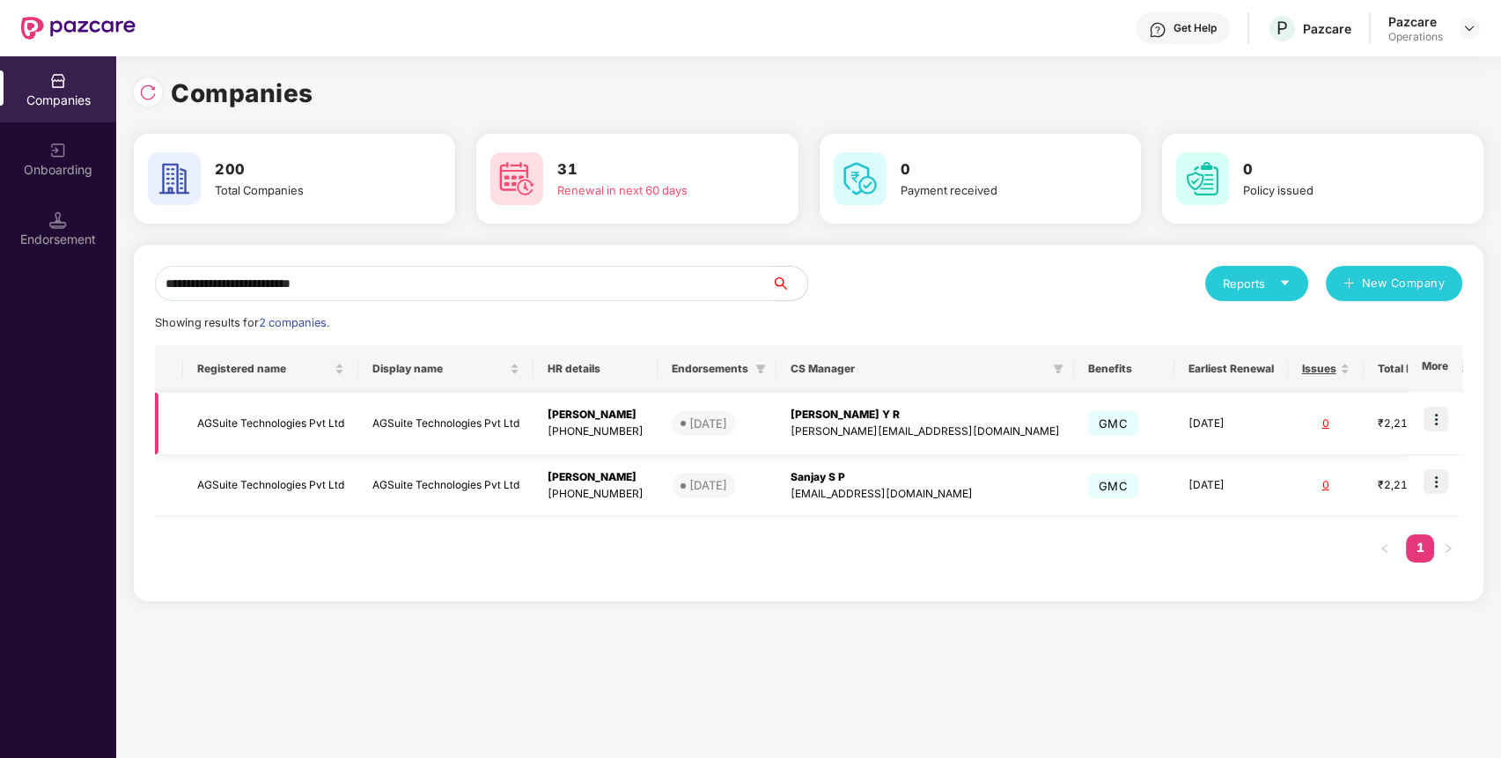
type input "**********"
click at [1439, 423] on img at bounding box center [1435, 419] width 25 height 25
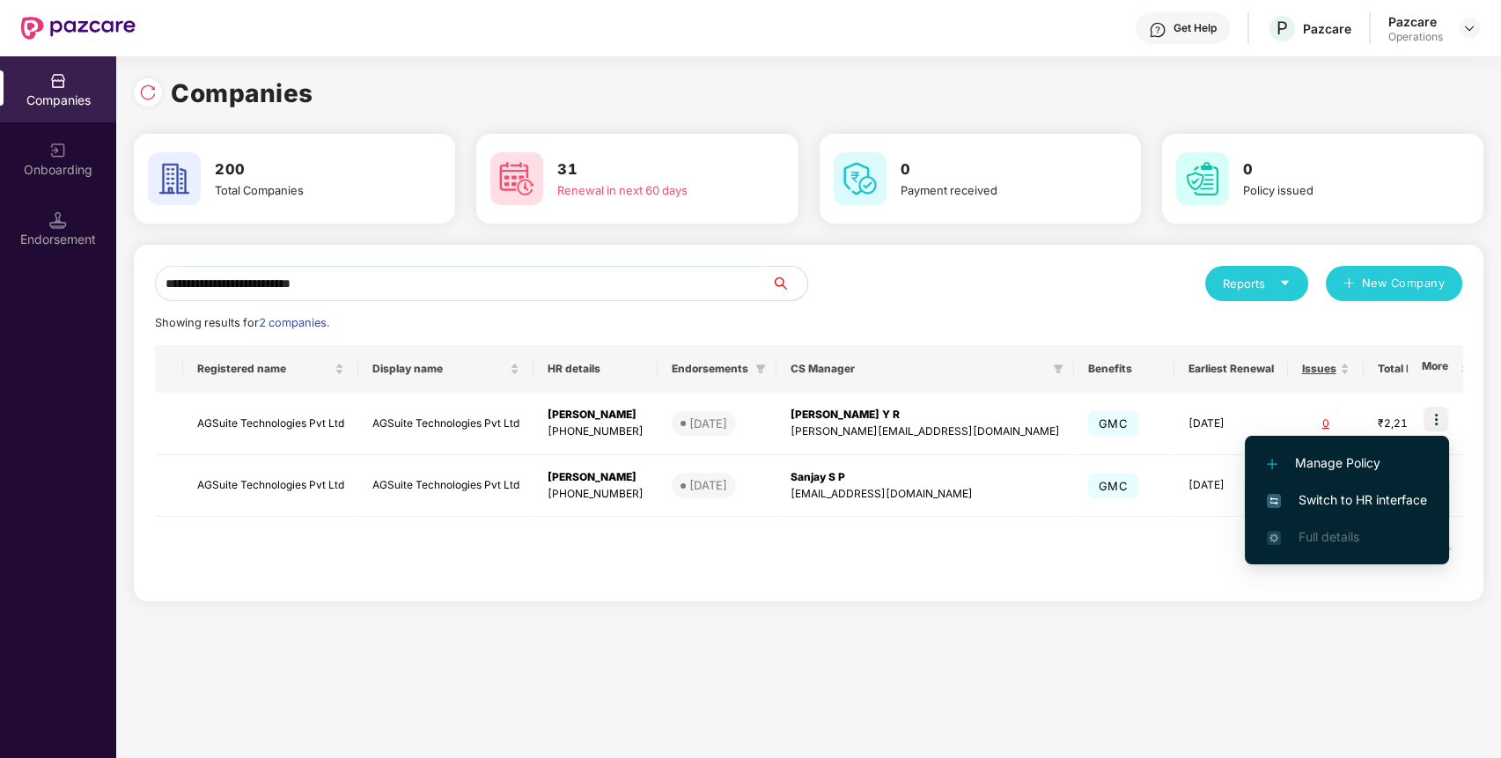
click at [1351, 507] on span "Switch to HR interface" at bounding box center [1347, 499] width 160 height 19
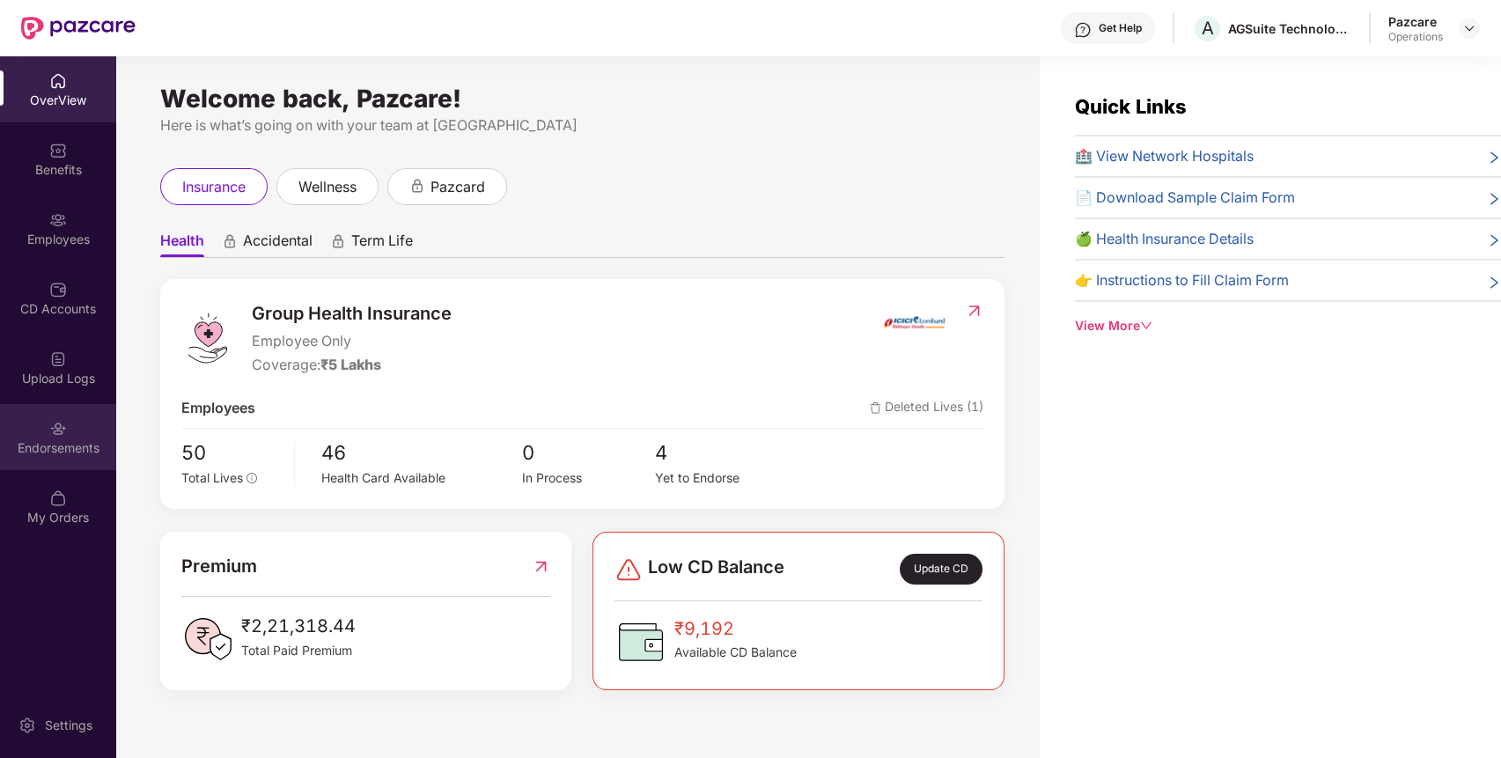
click at [92, 423] on div "Endorsements" at bounding box center [58, 437] width 116 height 66
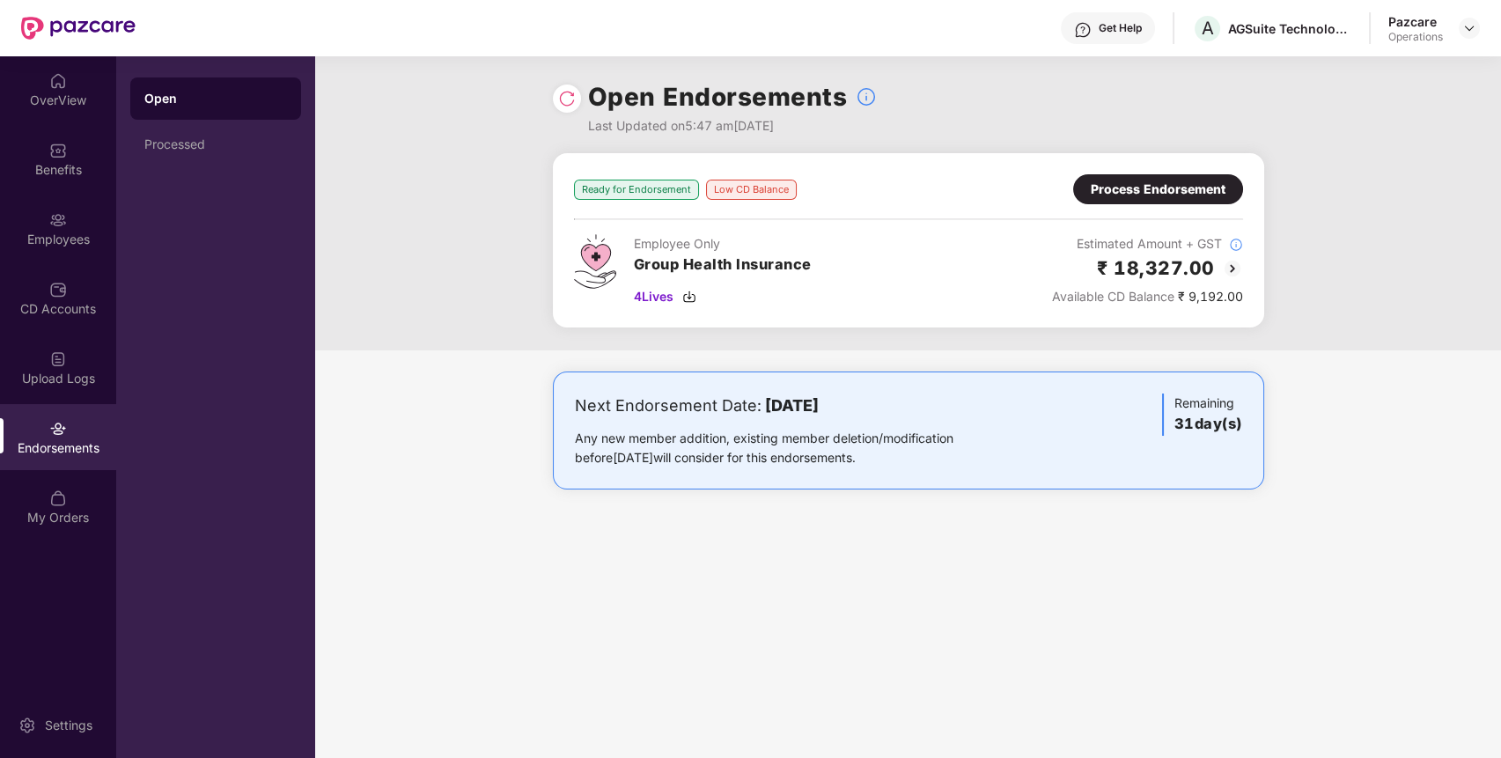
click at [1178, 180] on div "Process Endorsement" at bounding box center [1158, 189] width 170 height 30
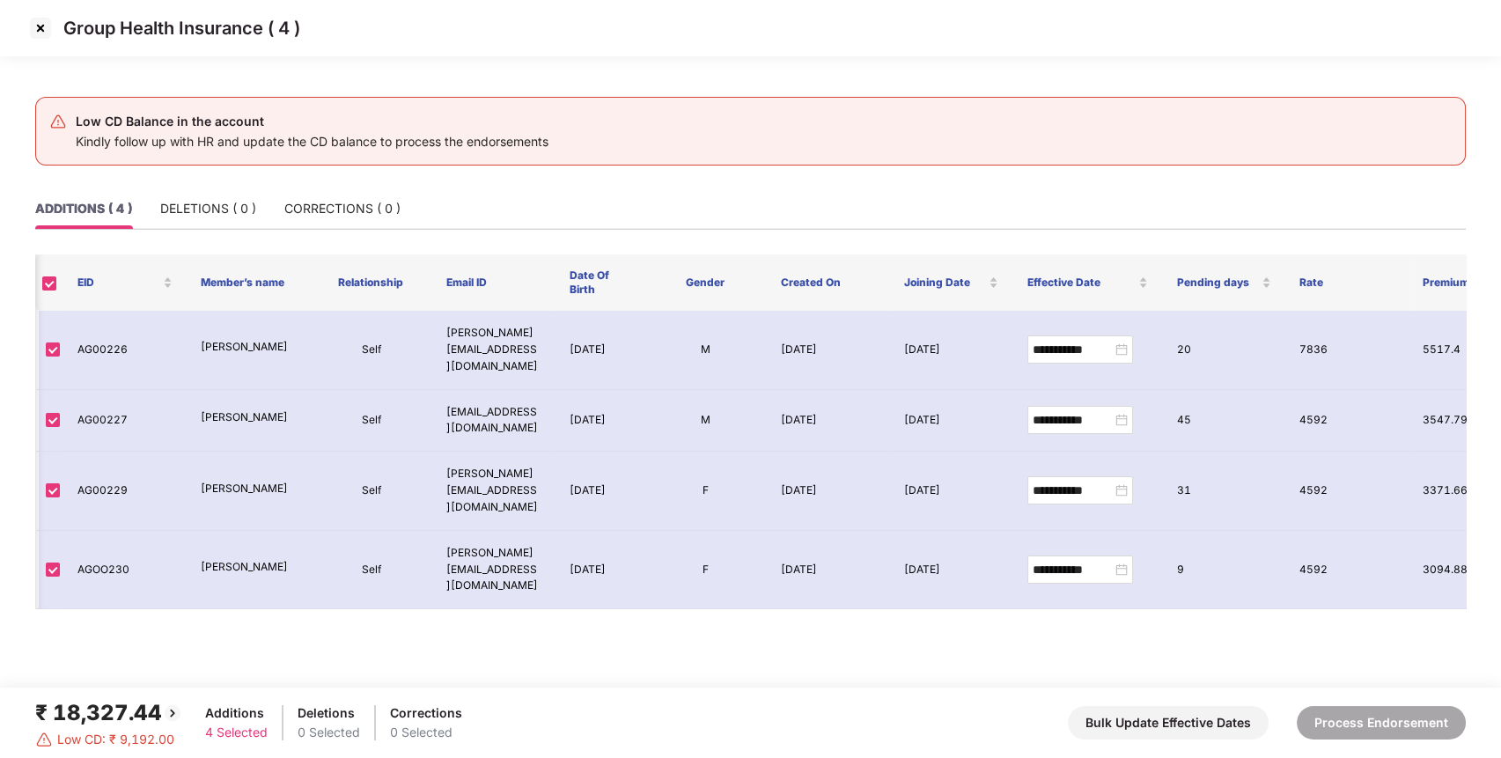
scroll to position [0, 68]
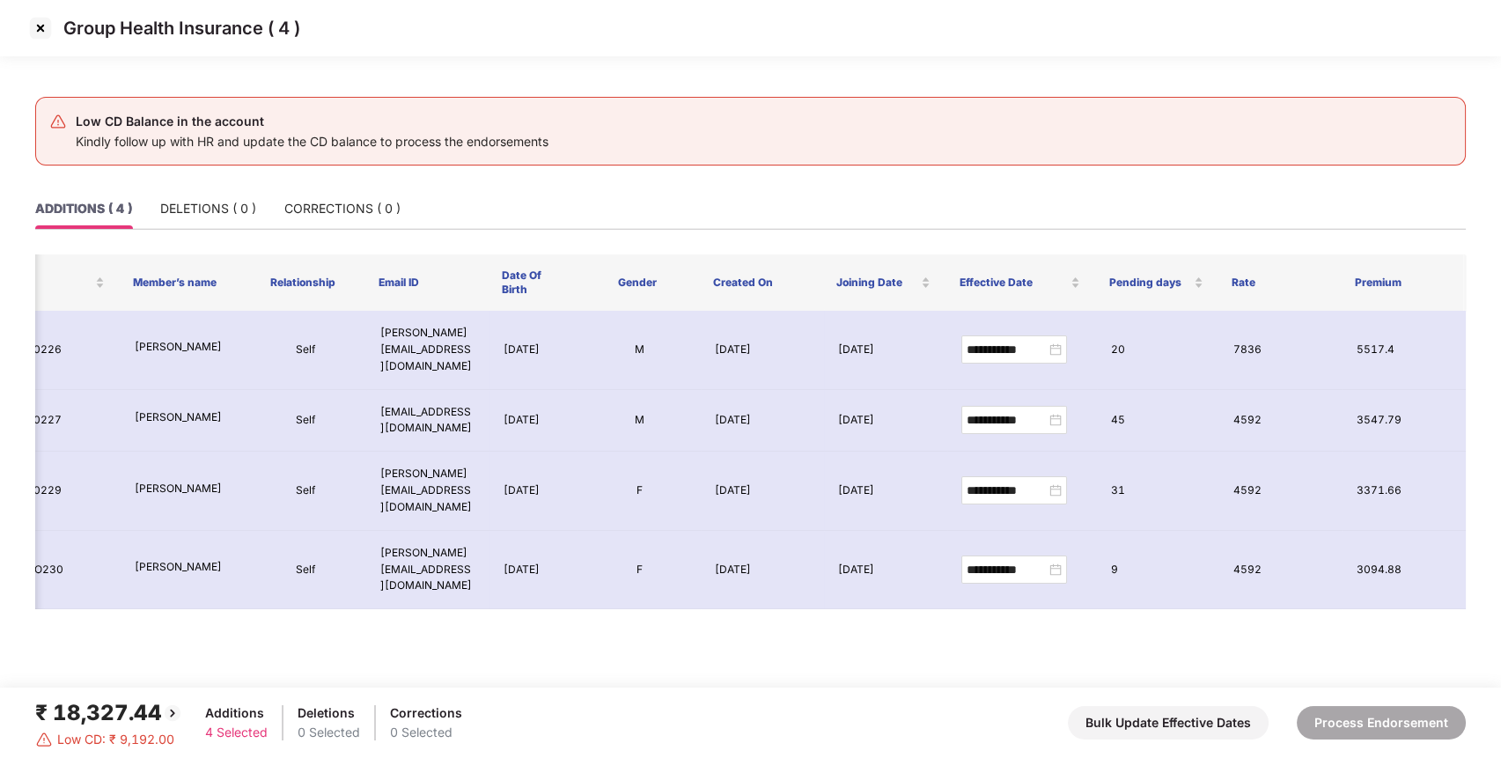
click at [31, 25] on img at bounding box center [40, 28] width 28 height 28
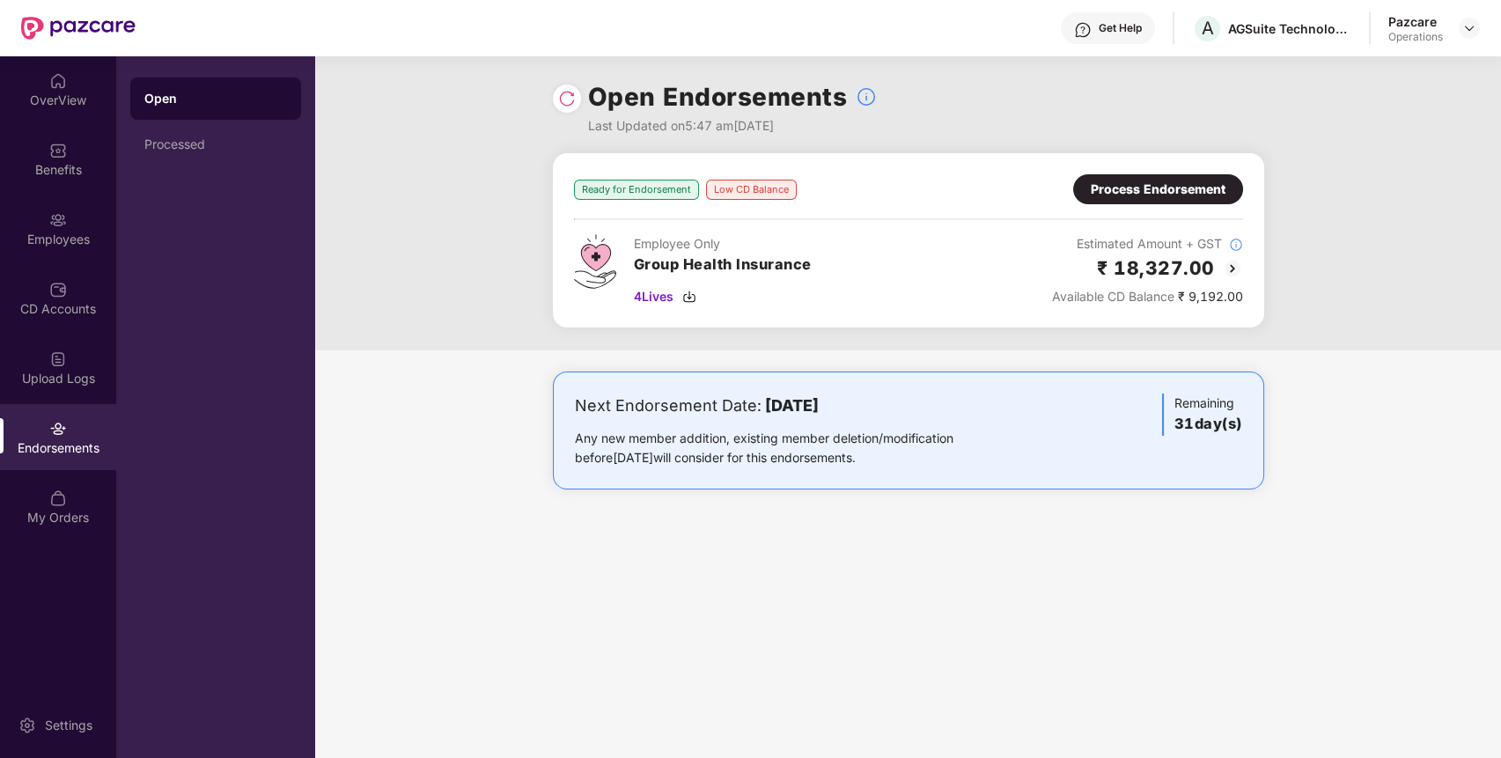
click at [1238, 268] on img at bounding box center [1232, 268] width 21 height 21
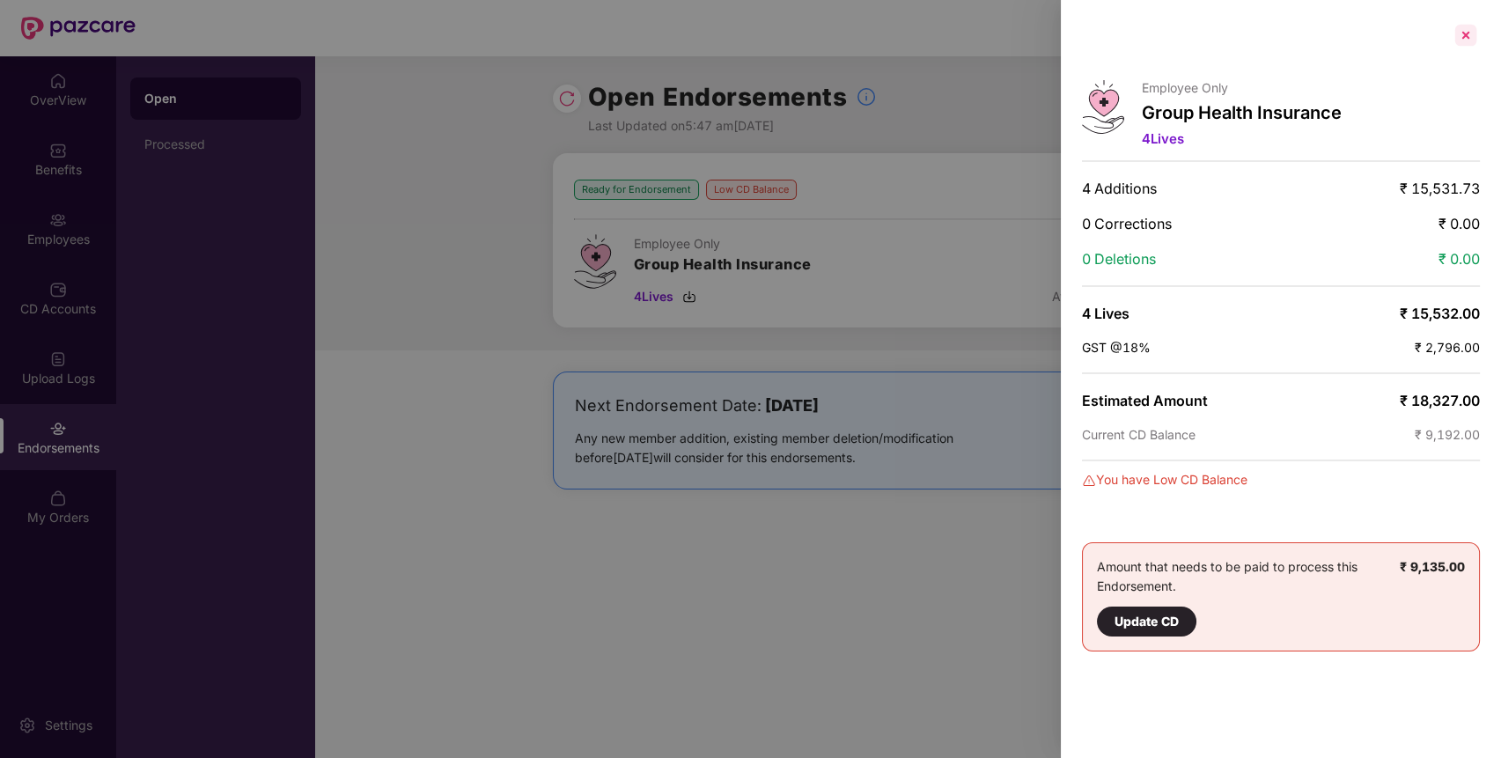
click at [1465, 33] on div at bounding box center [1466, 35] width 28 height 28
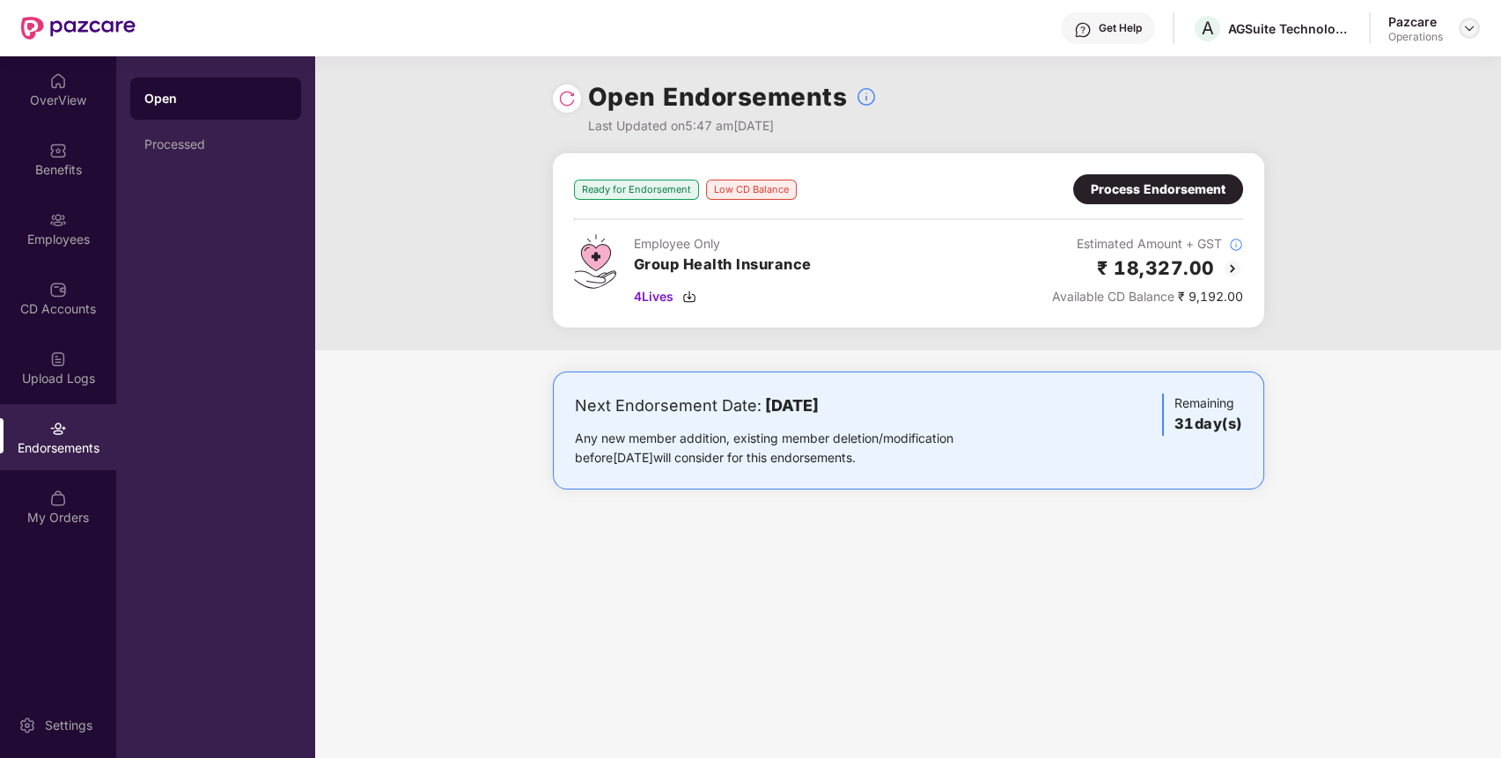
click at [1472, 27] on img at bounding box center [1469, 28] width 14 height 14
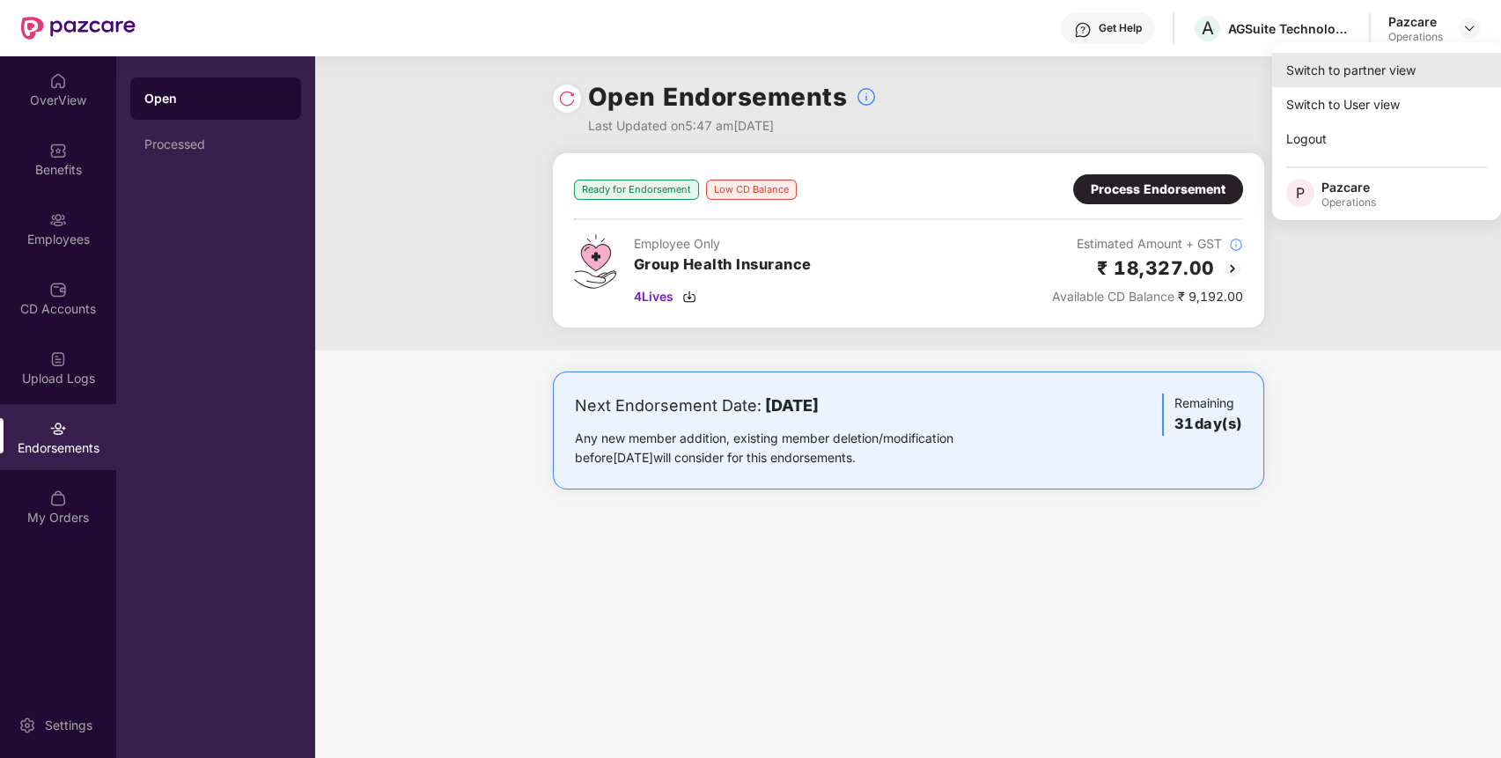
click at [1410, 69] on div "Switch to partner view" at bounding box center [1386, 70] width 229 height 34
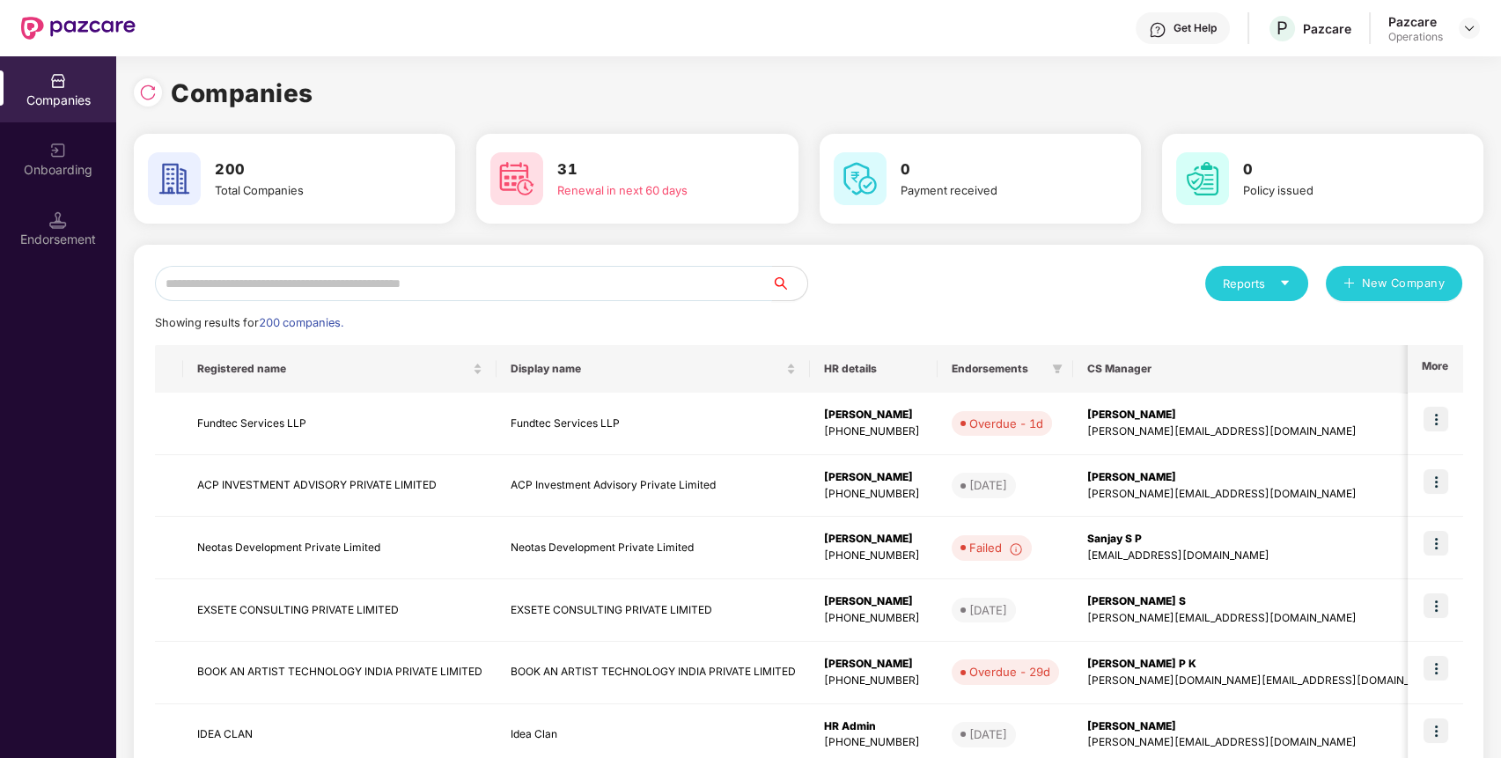
click at [660, 294] on input "text" at bounding box center [463, 283] width 617 height 35
paste input "**********"
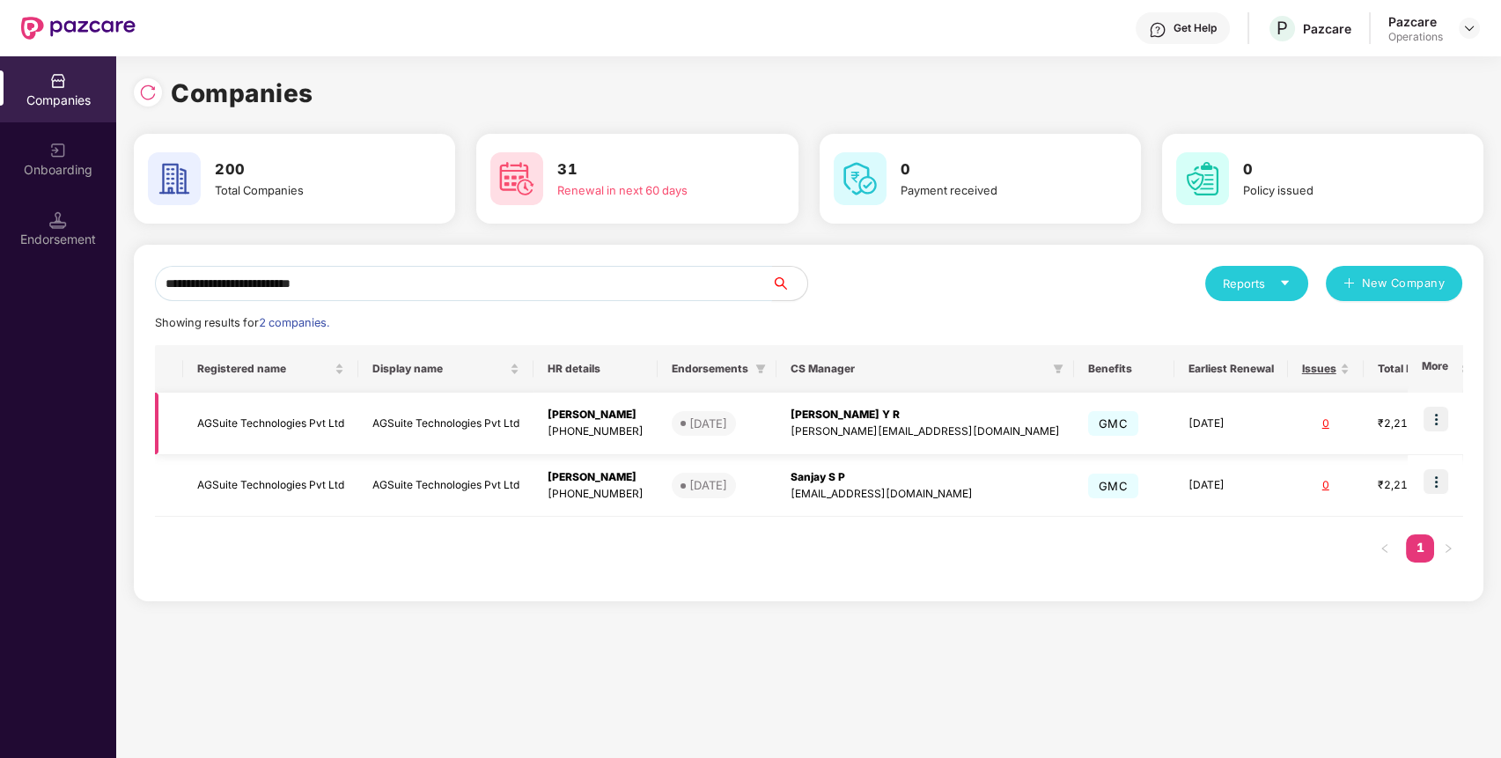
type input "**********"
click at [324, 421] on td "AGSuite Technologies Pvt Ltd" at bounding box center [270, 424] width 175 height 63
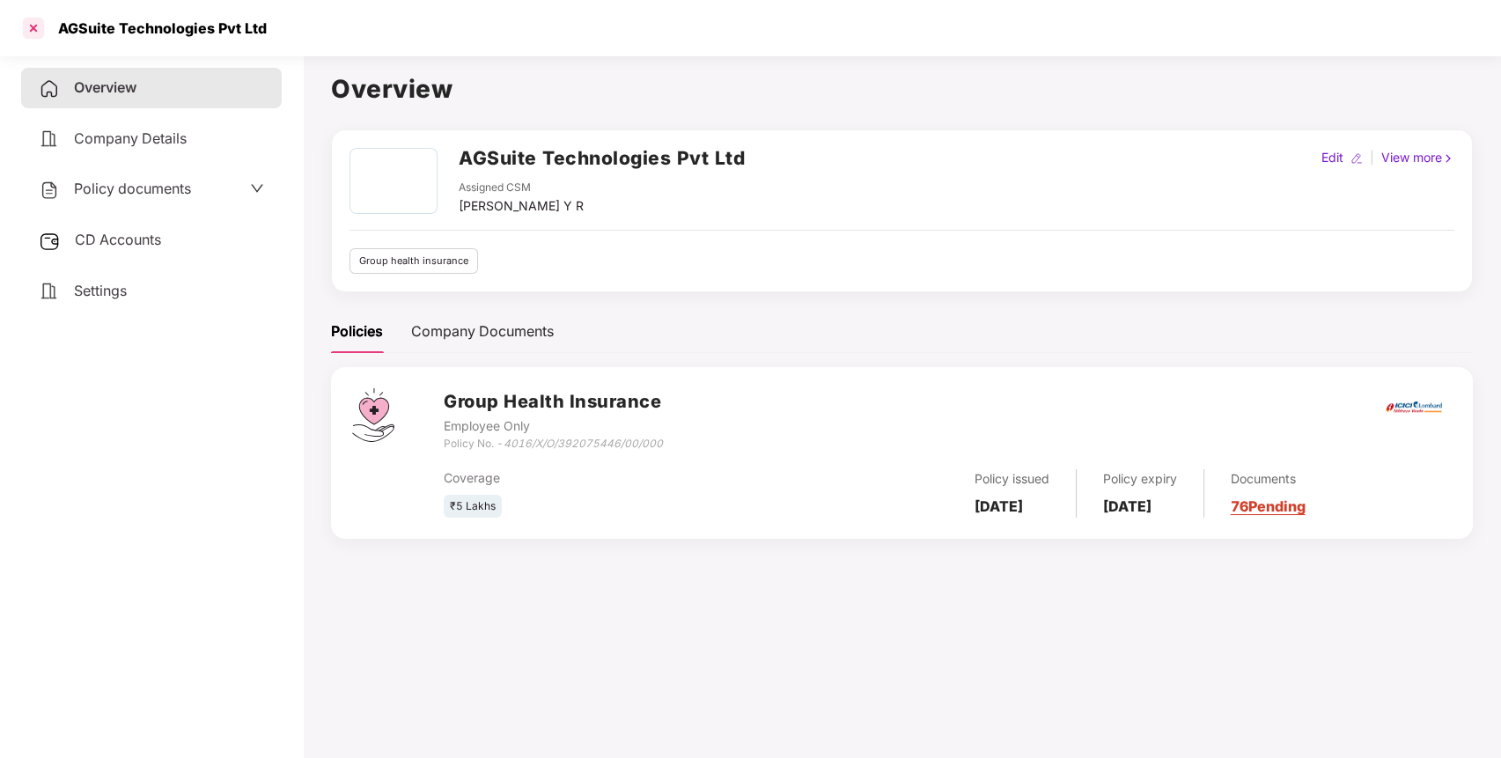
click at [28, 26] on div at bounding box center [33, 28] width 28 height 28
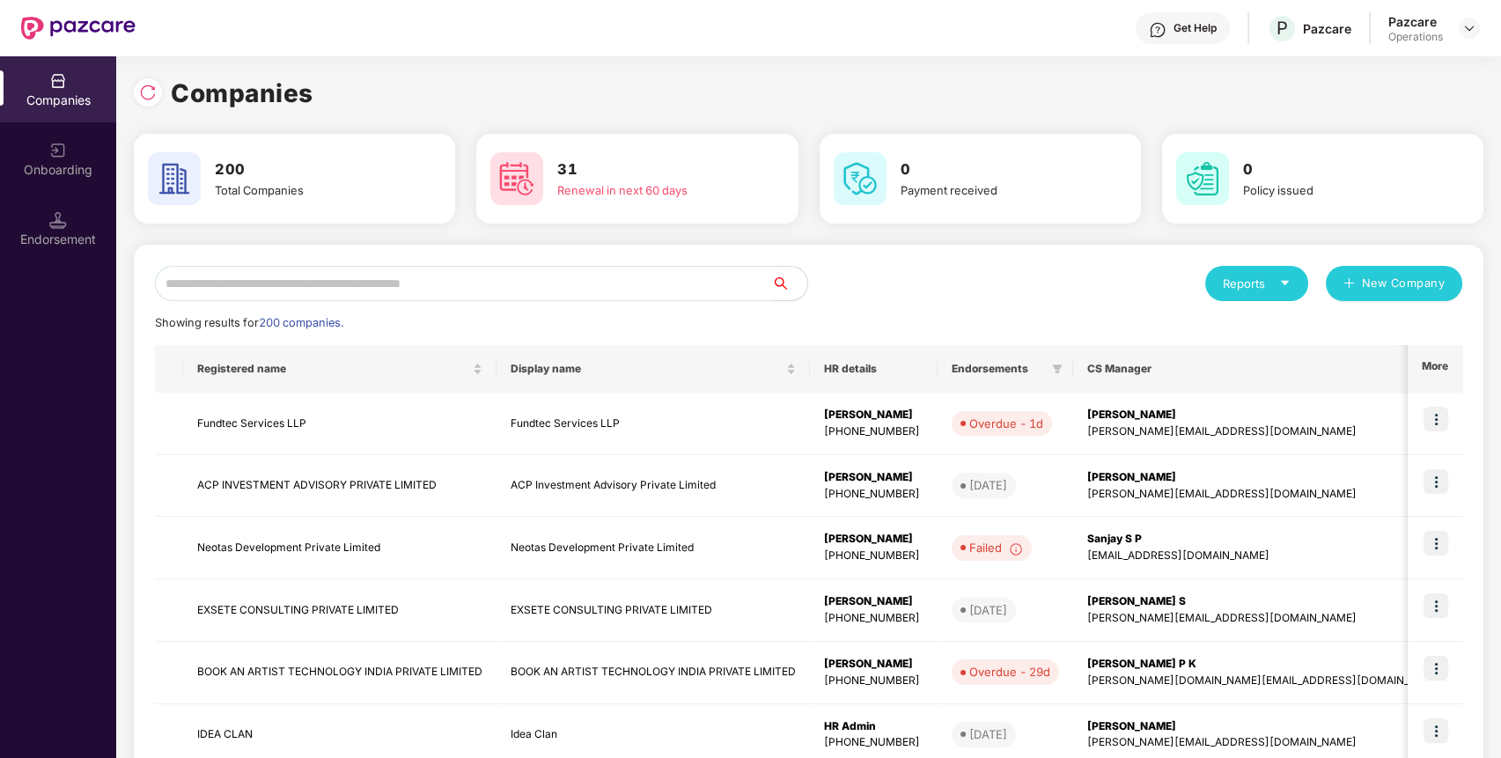
click at [284, 279] on input "text" at bounding box center [463, 283] width 617 height 35
paste input "**********"
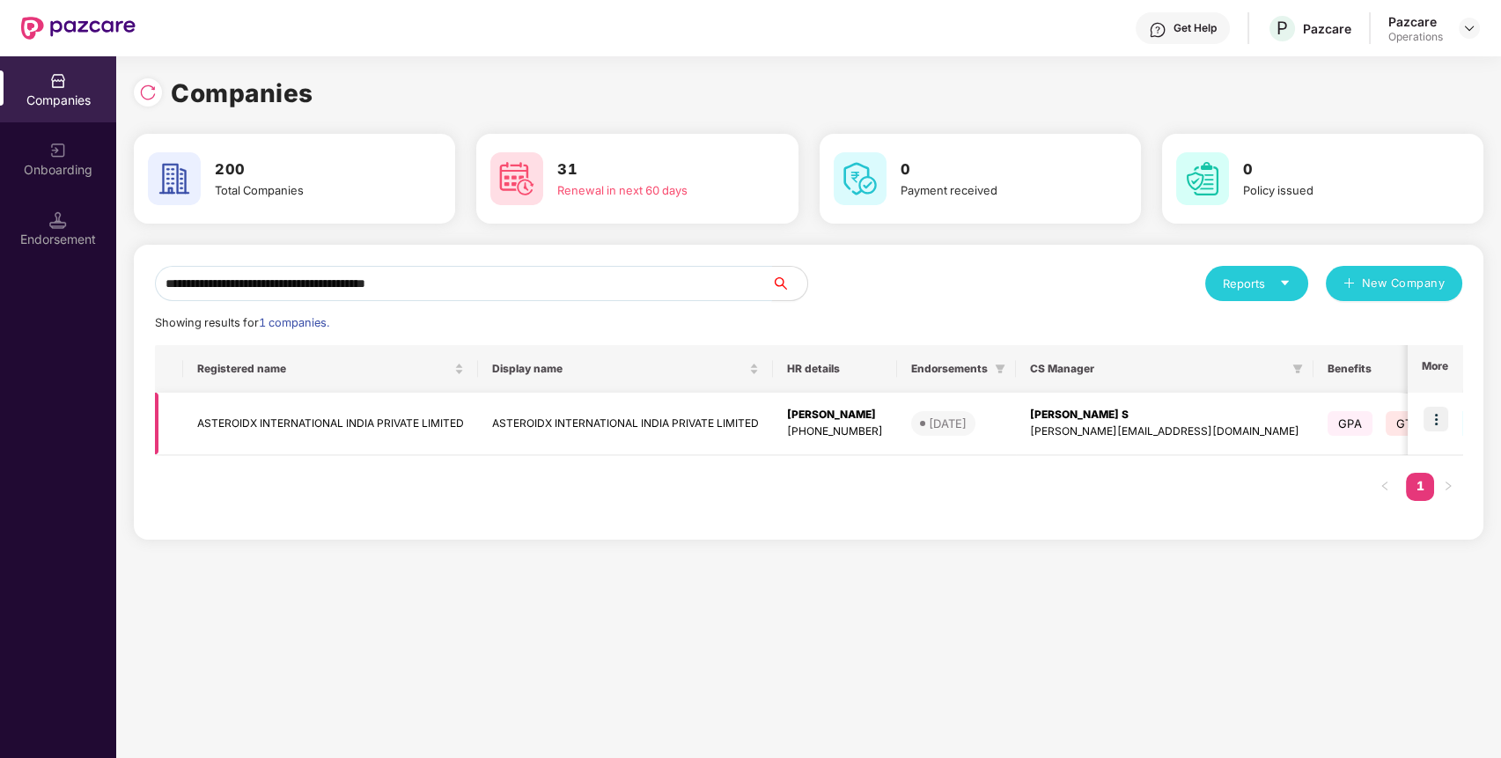
type input "**********"
click at [1441, 417] on img at bounding box center [1435, 419] width 25 height 25
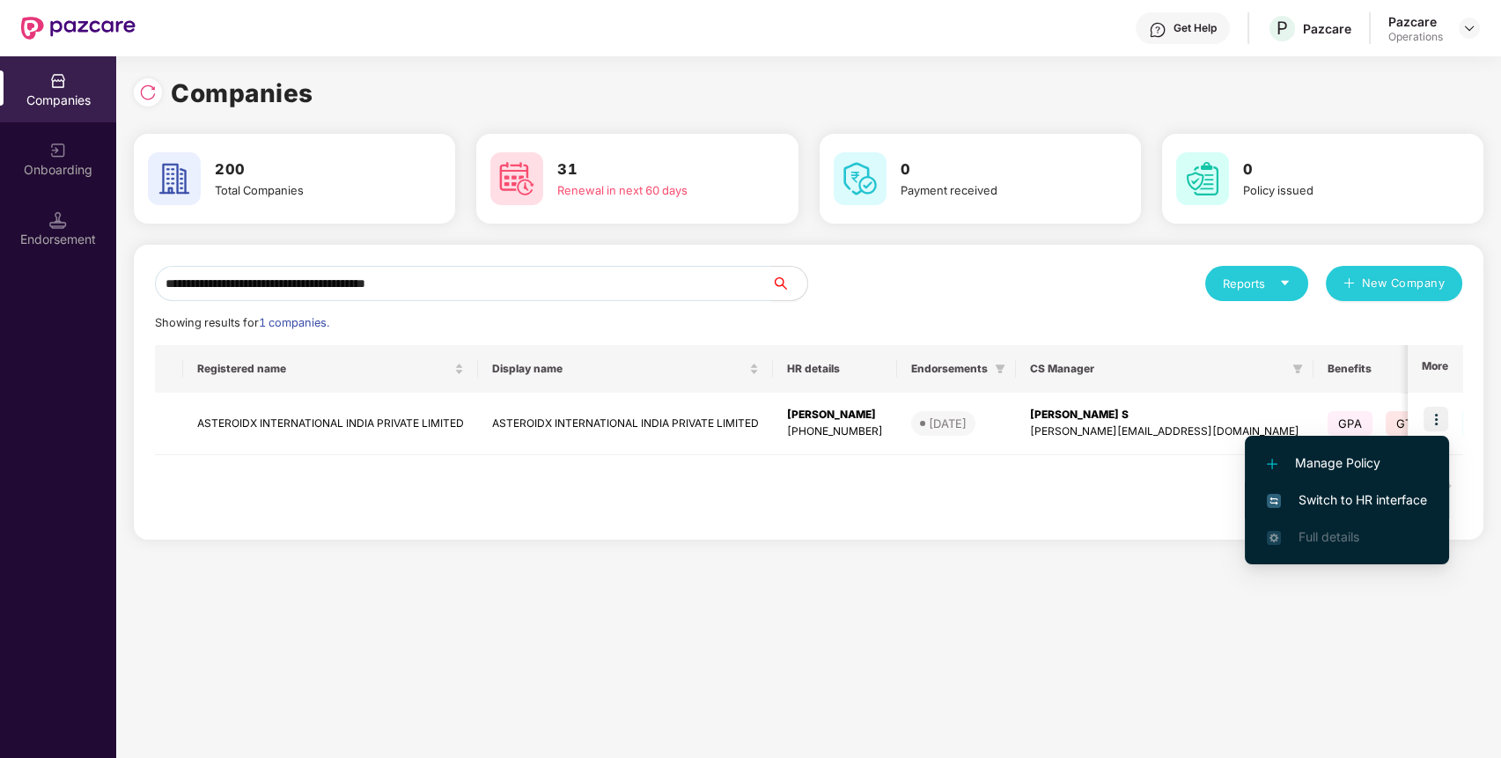
click at [1389, 493] on span "Switch to HR interface" at bounding box center [1347, 499] width 160 height 19
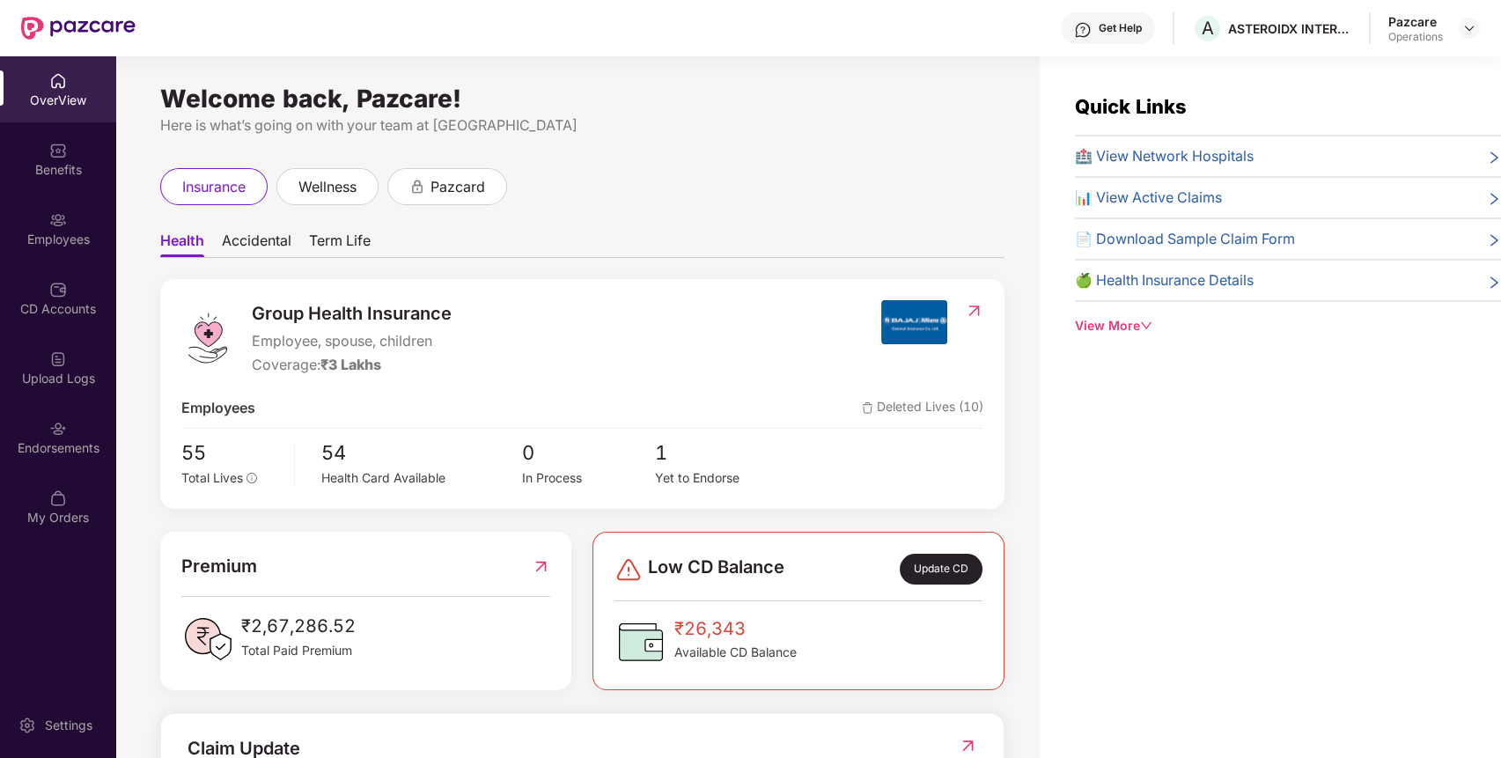
click at [92, 416] on div "Endorsements" at bounding box center [58, 437] width 116 height 66
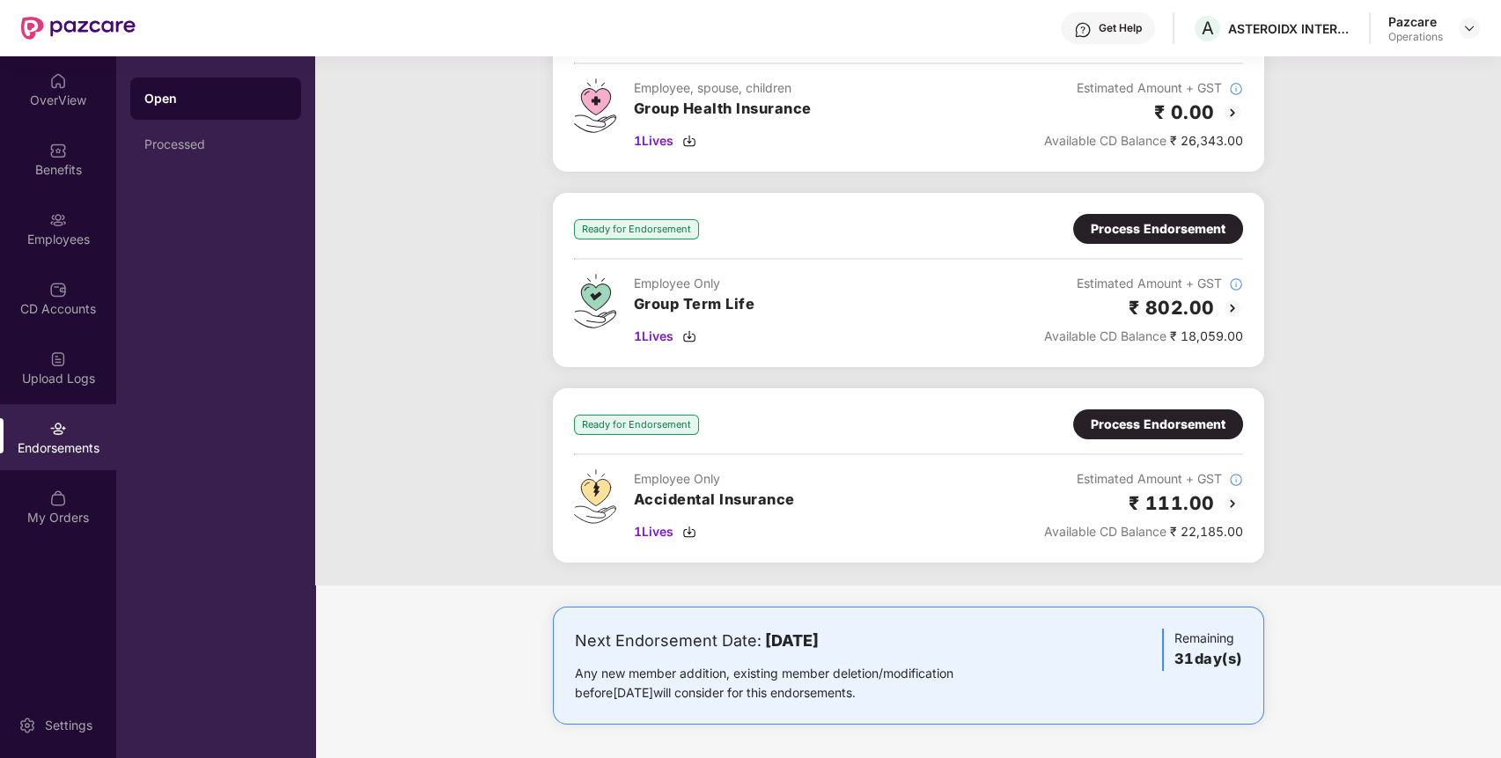
scroll to position [0, 0]
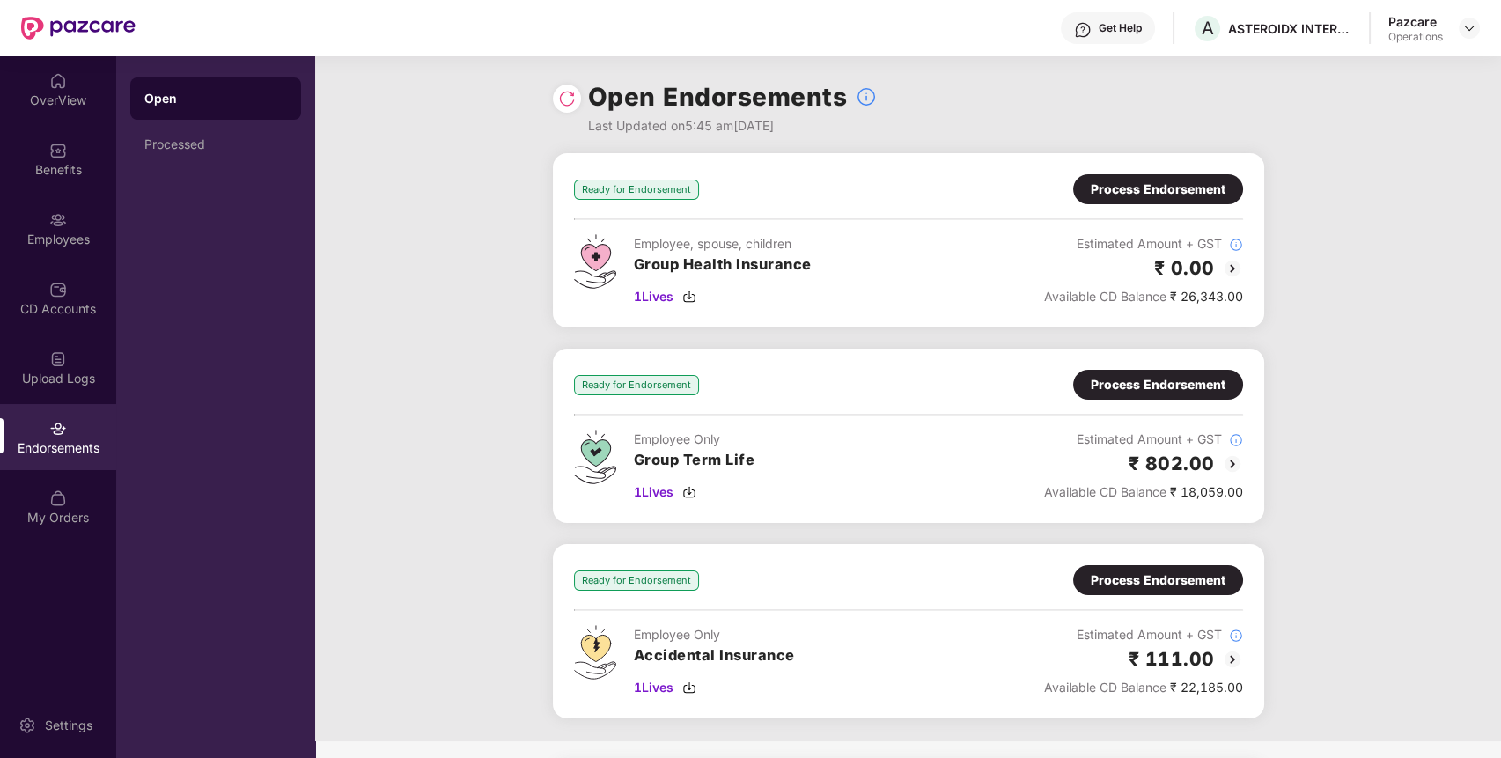
click at [1108, 194] on div "Process Endorsement" at bounding box center [1158, 189] width 135 height 19
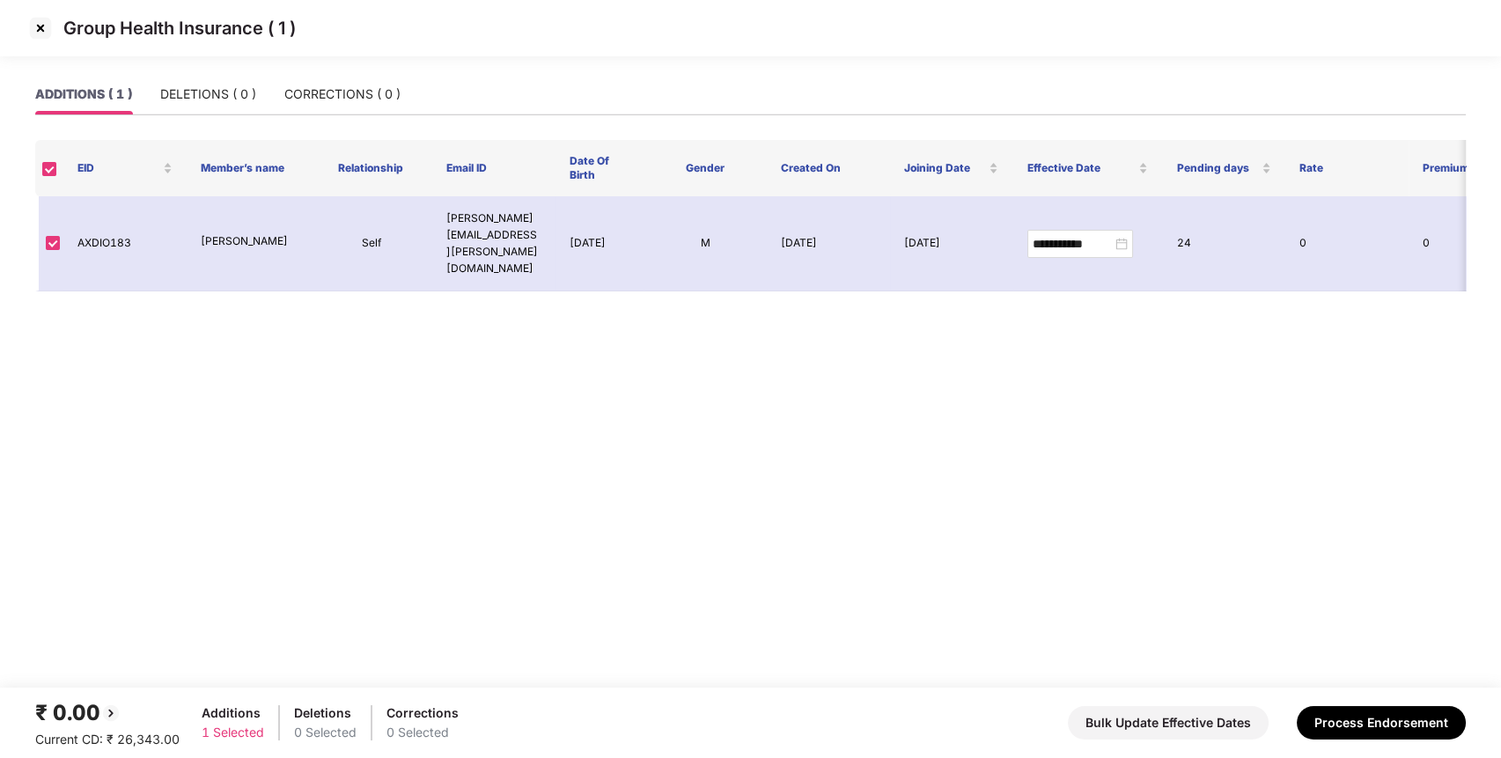
click at [42, 32] on img at bounding box center [40, 28] width 28 height 28
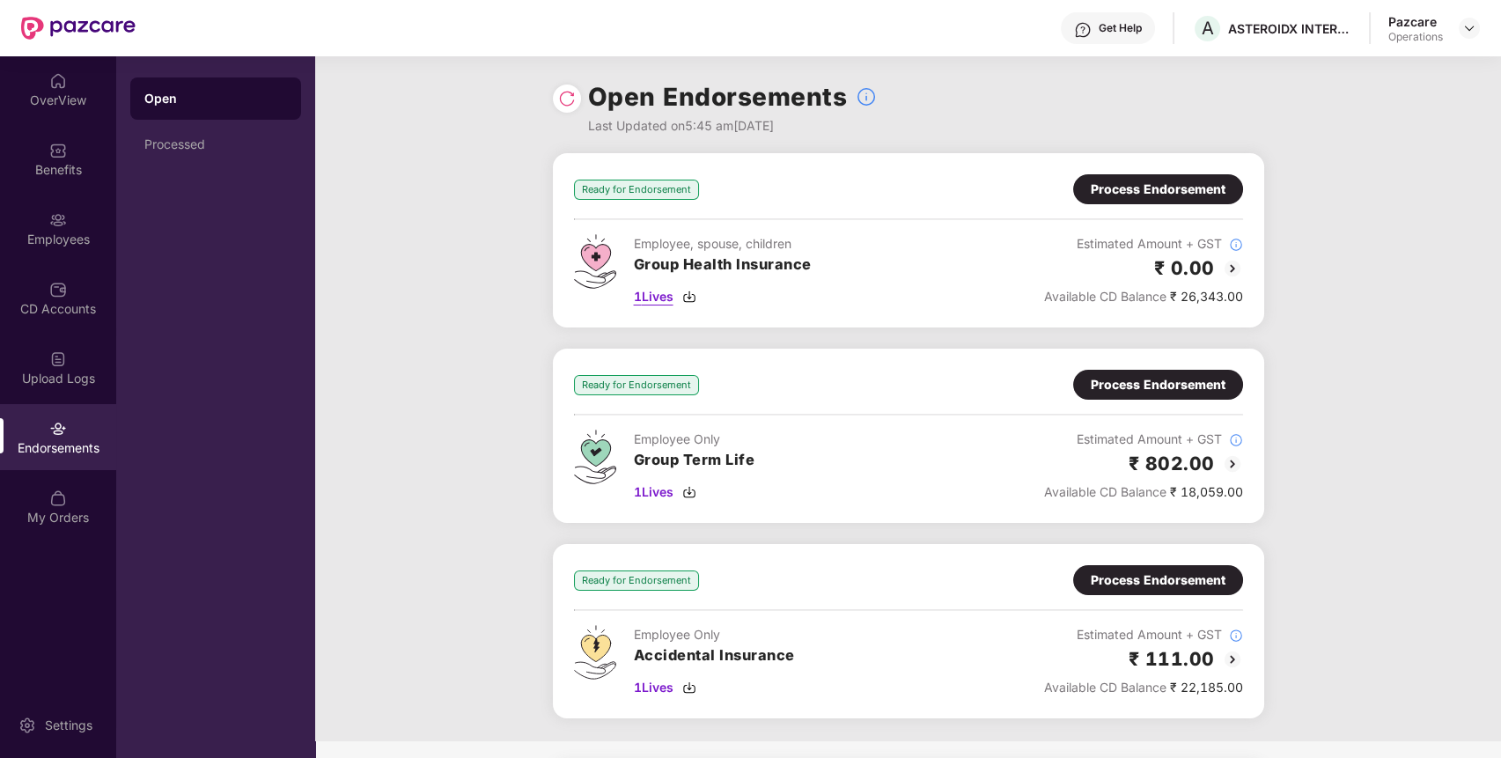
click at [642, 298] on span "1 Lives" at bounding box center [654, 296] width 40 height 19
